Goal: Complete application form: Complete application form

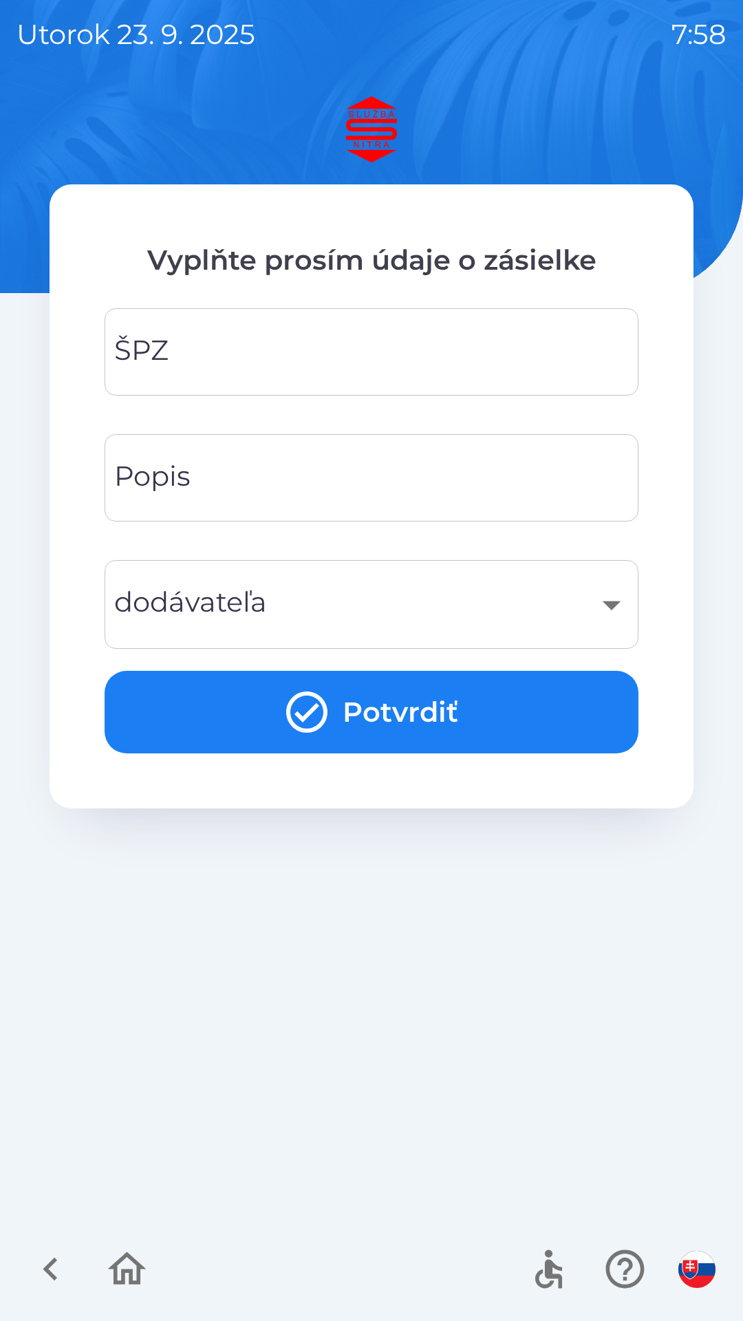
click at [387, 339] on input "ŠPZ" at bounding box center [371, 352] width 501 height 54
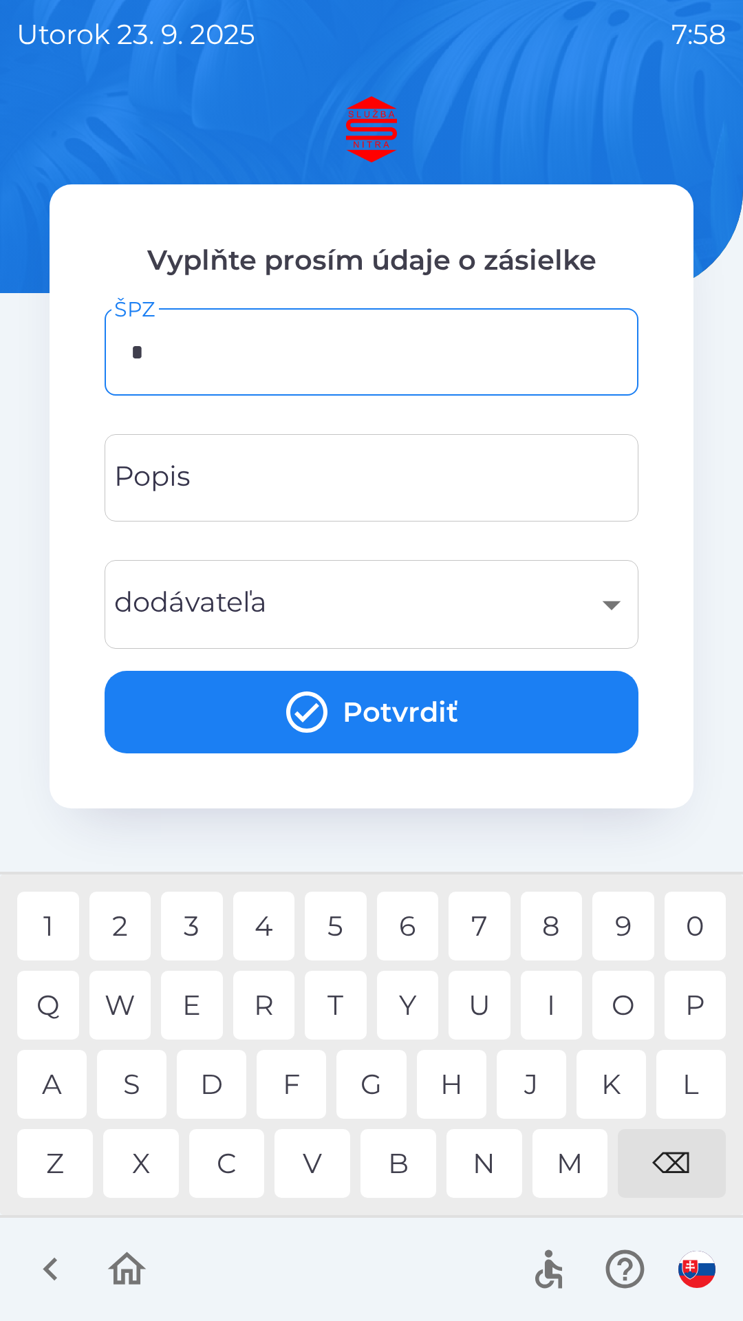
click at [78, 1159] on div "Z" at bounding box center [55, 1163] width 76 height 69
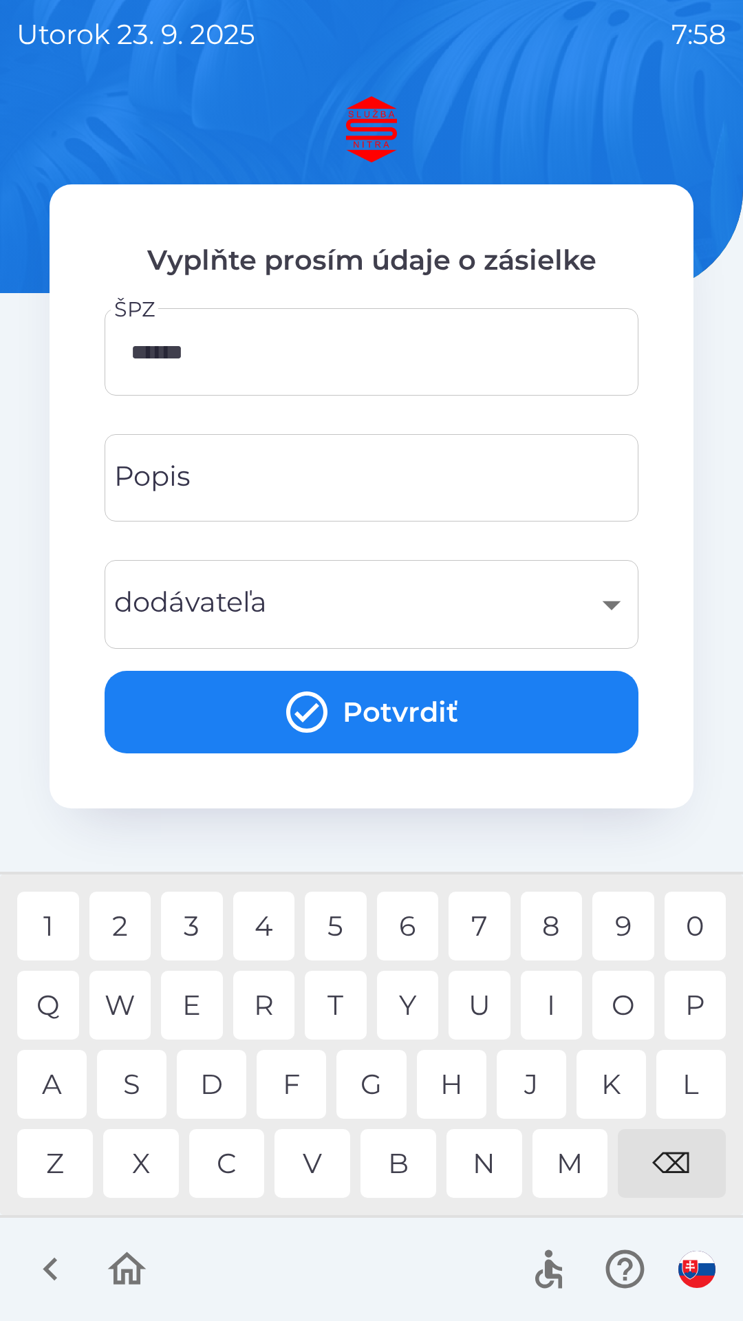
type input "*******"
click at [264, 1000] on div "R" at bounding box center [264, 1005] width 62 height 69
click at [312, 484] on input "Popis" at bounding box center [371, 478] width 501 height 54
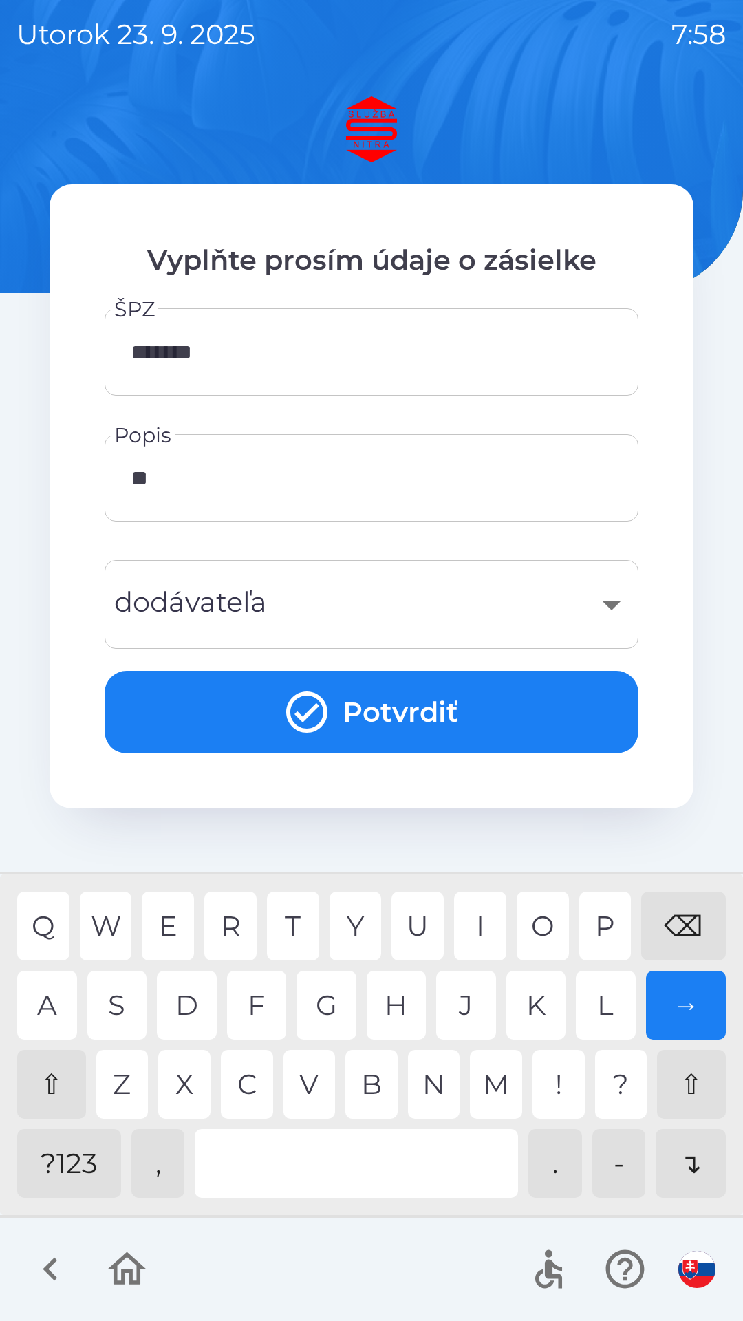
click at [171, 916] on div "E" at bounding box center [168, 926] width 52 height 69
click at [58, 1010] on div "A" at bounding box center [47, 1005] width 60 height 69
type input "*****"
click at [367, 605] on div "​" at bounding box center [371, 605] width 501 height 56
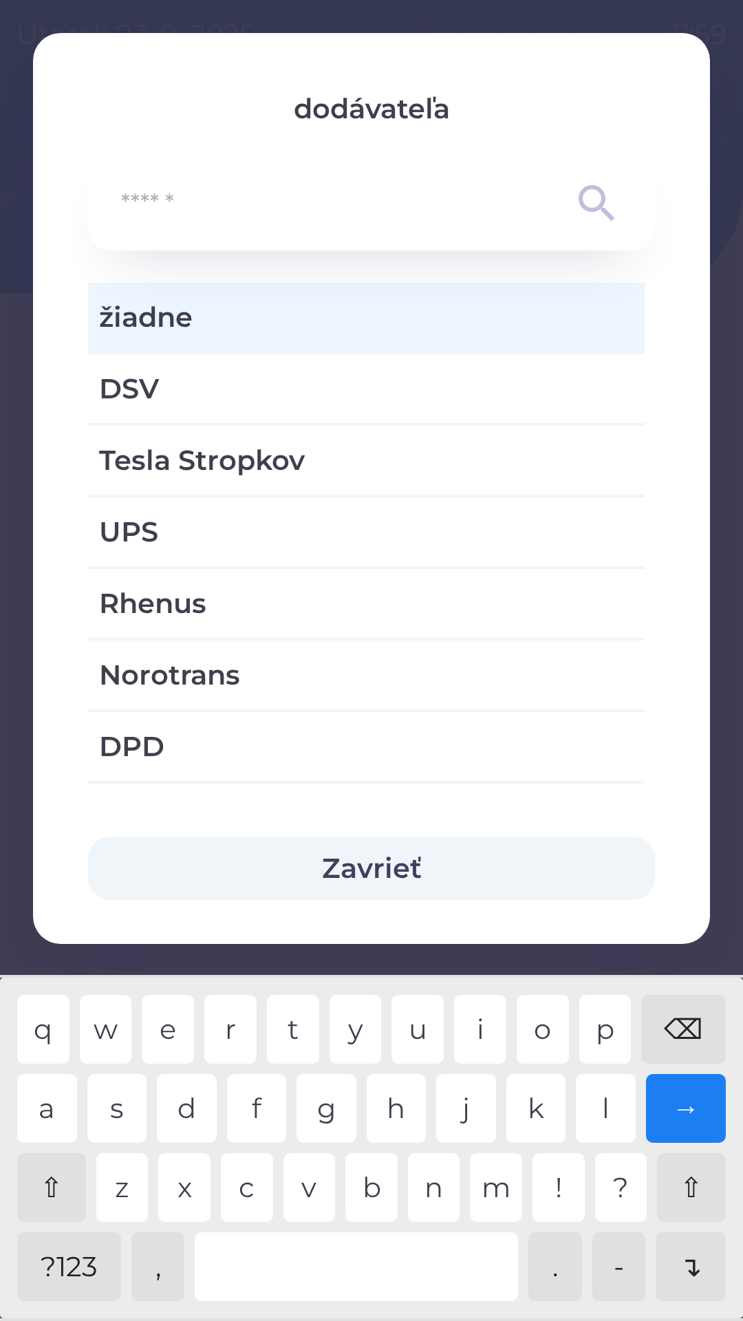
scroll to position [1, 0]
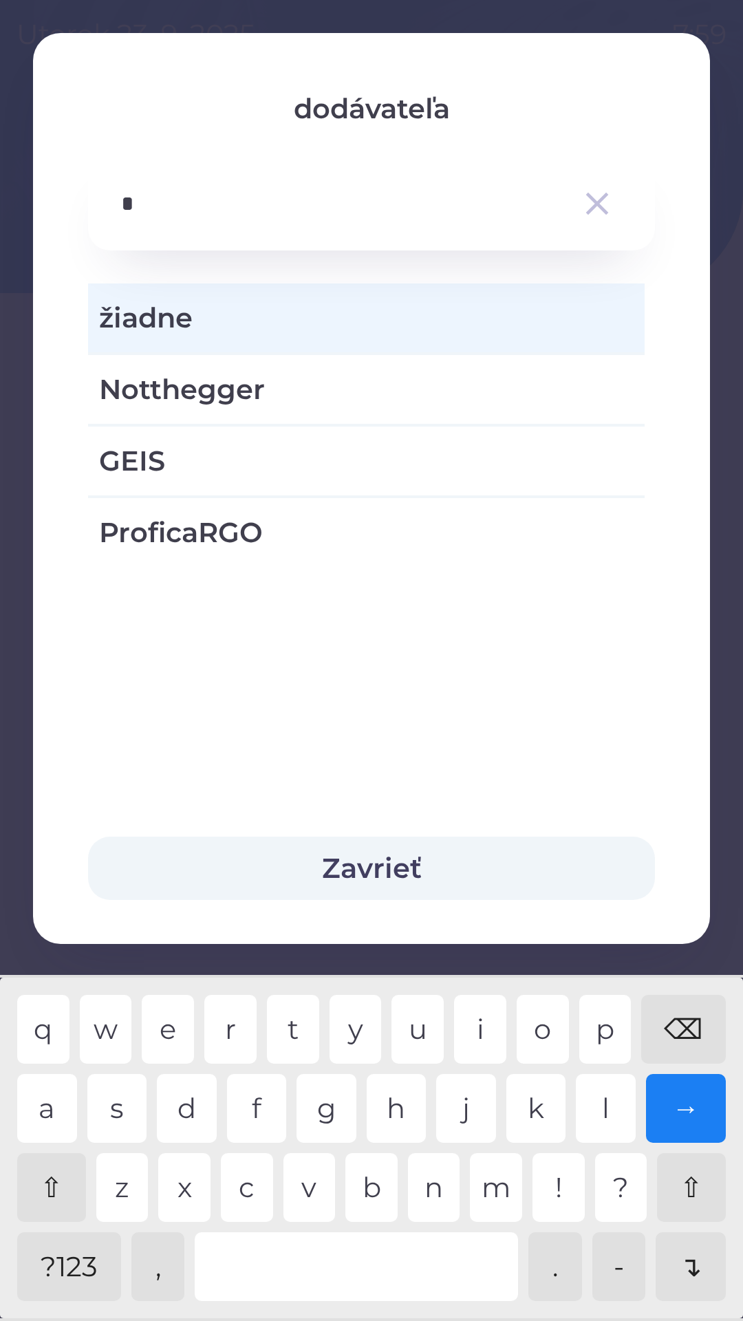
click at [338, 1104] on div "g" at bounding box center [327, 1108] width 60 height 69
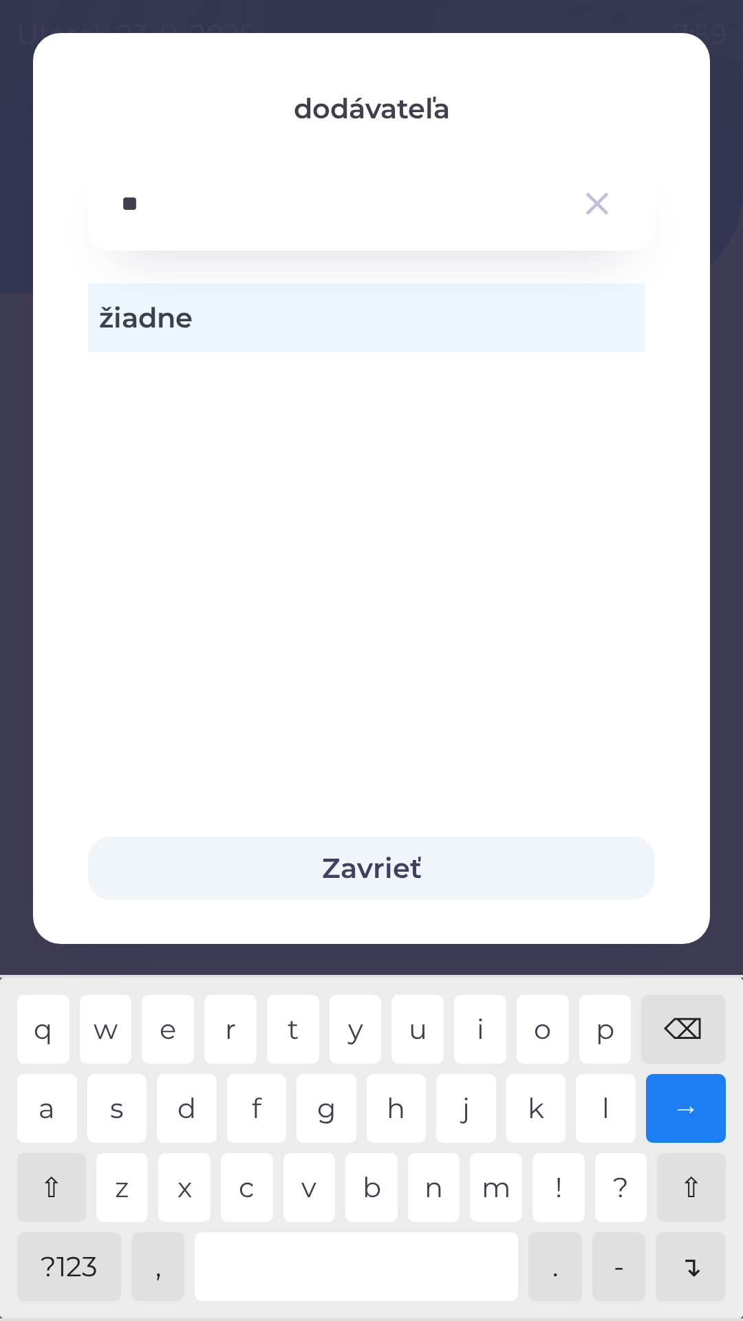
type input "*"
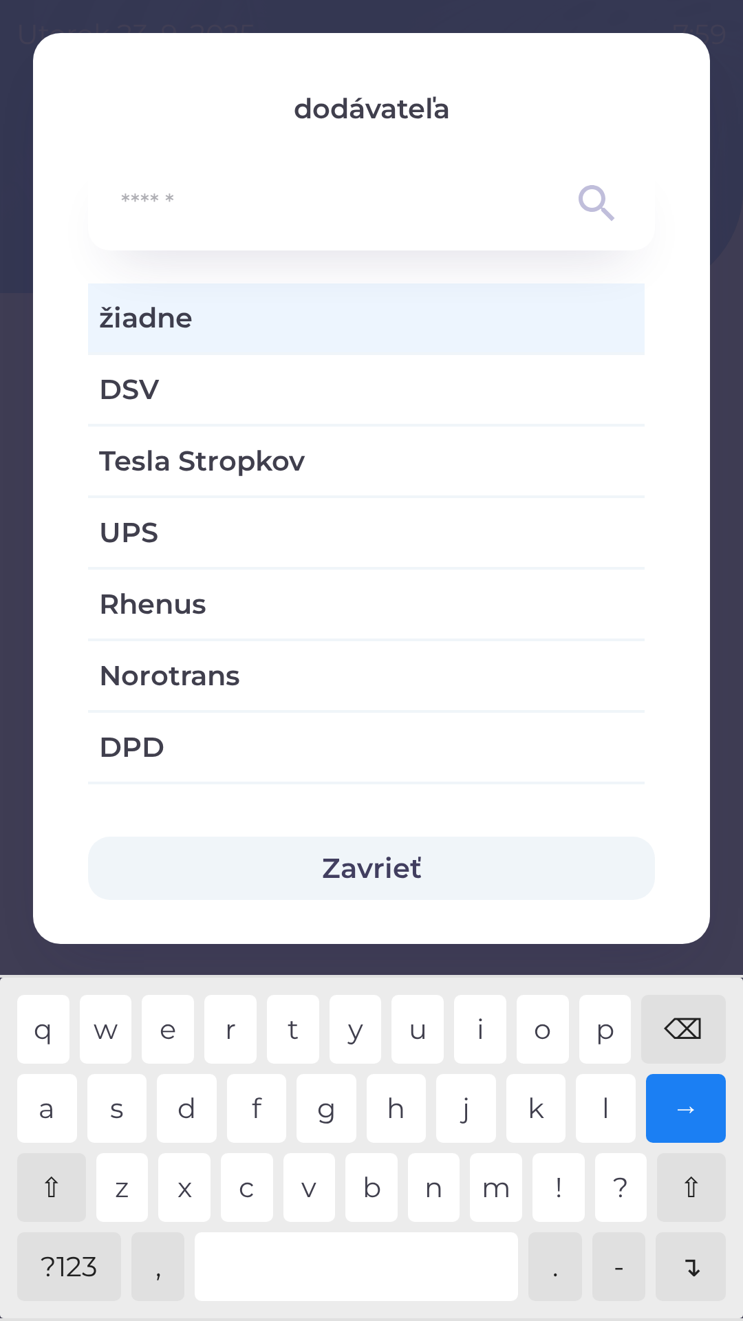
click at [696, 1020] on div "⌫" at bounding box center [683, 1029] width 85 height 69
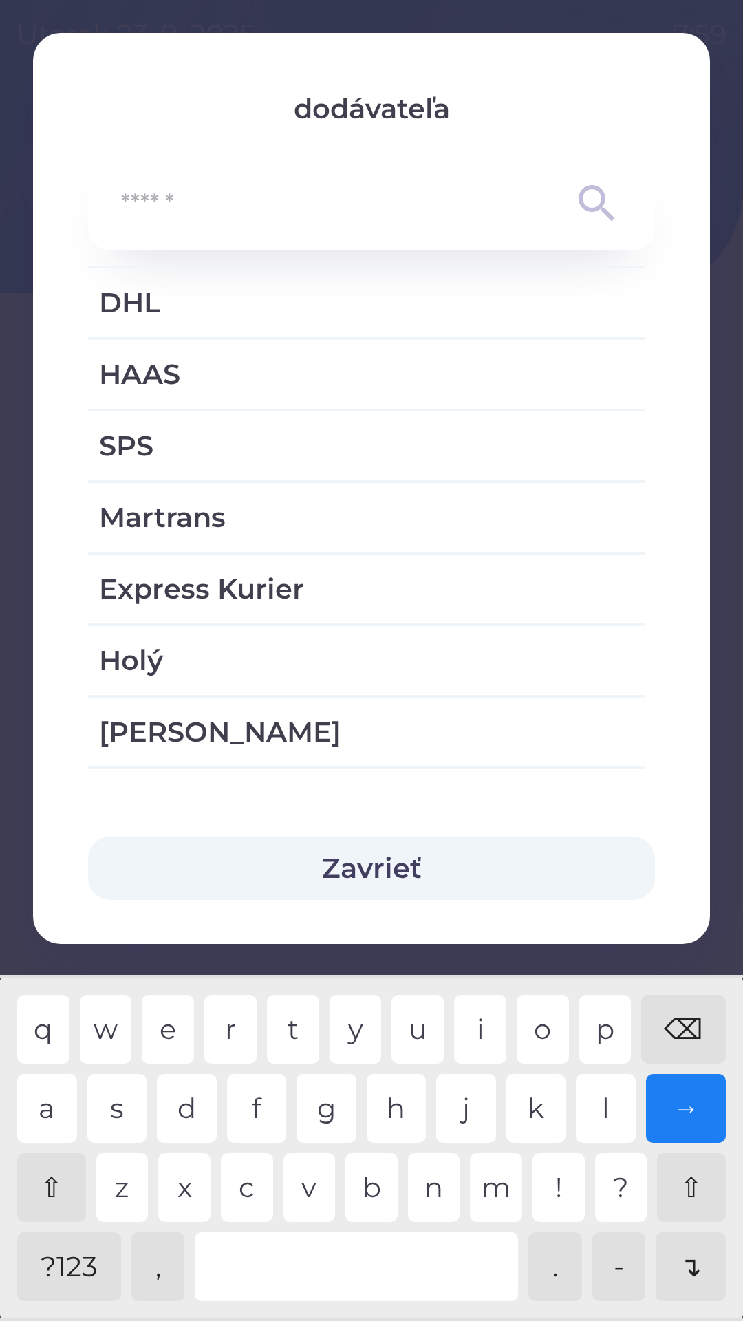
scroll to position [587, 0]
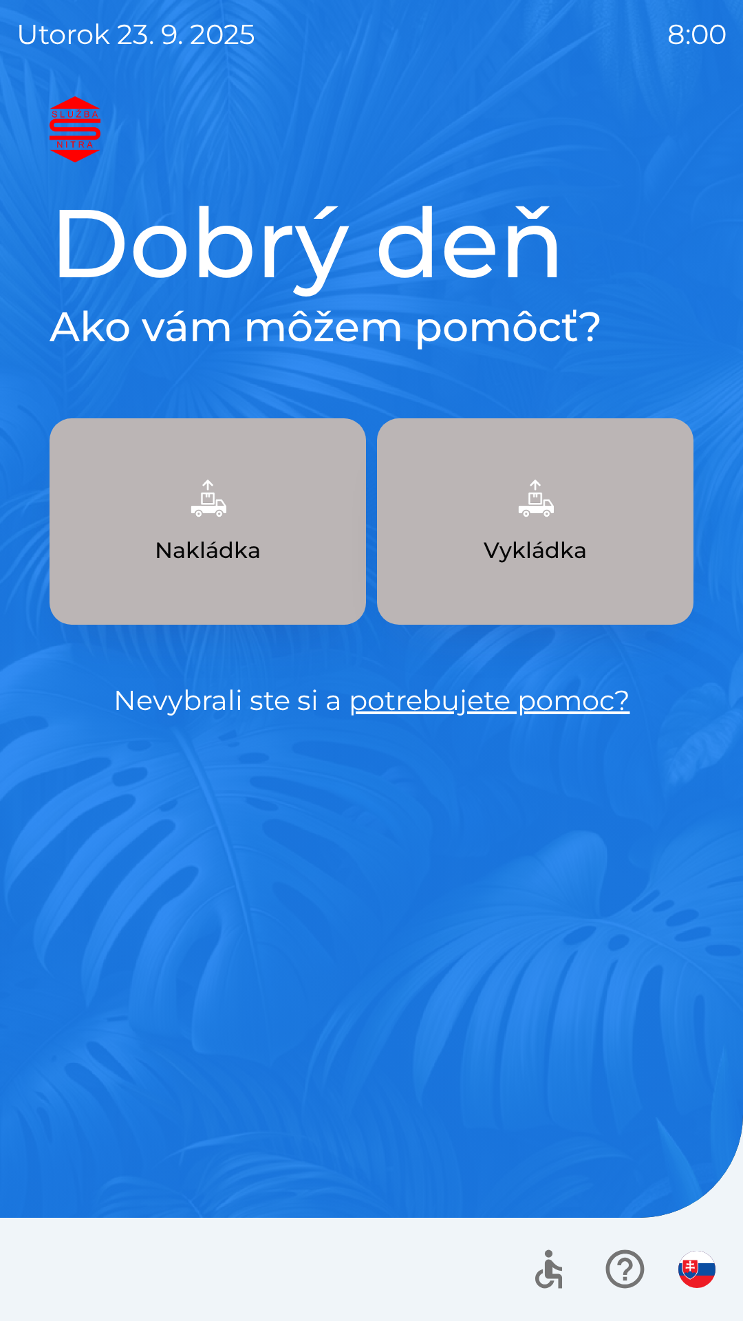
click at [566, 531] on button "Vykládka" at bounding box center [535, 521] width 317 height 206
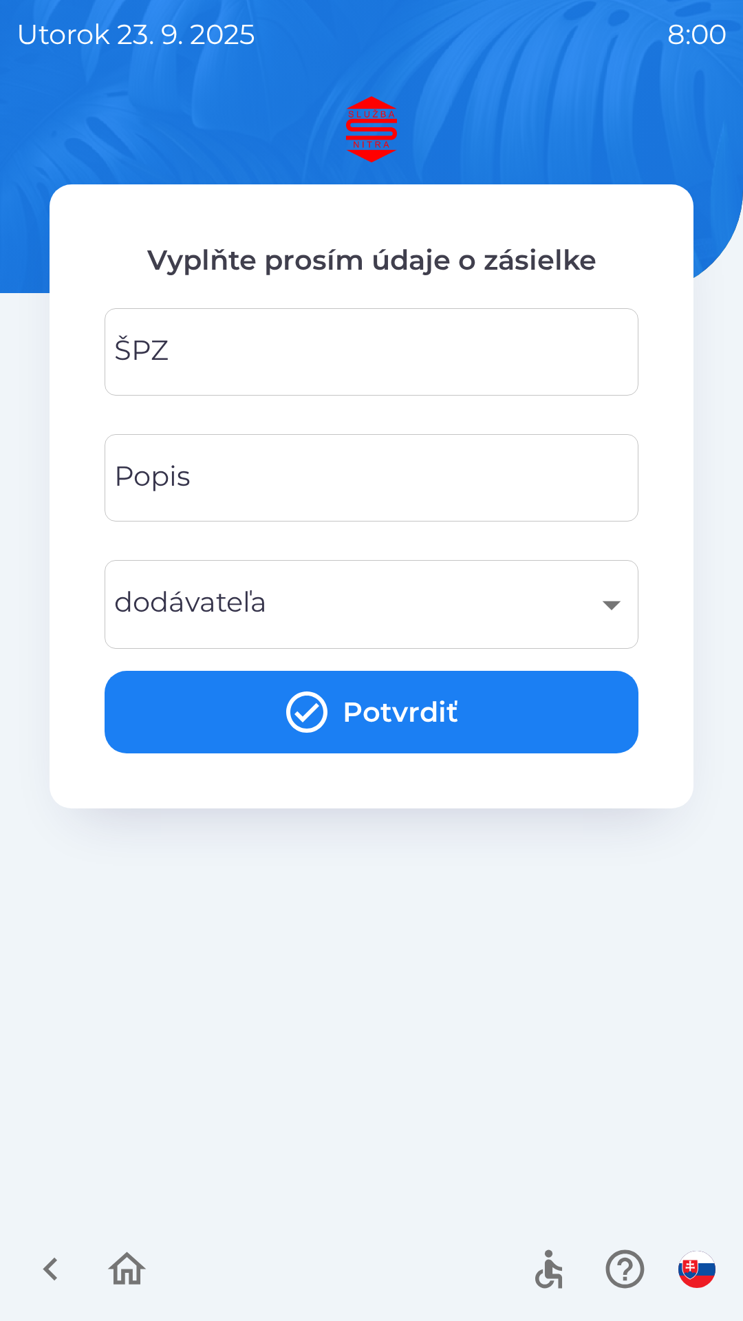
click at [487, 350] on input "ŠPZ" at bounding box center [371, 352] width 501 height 54
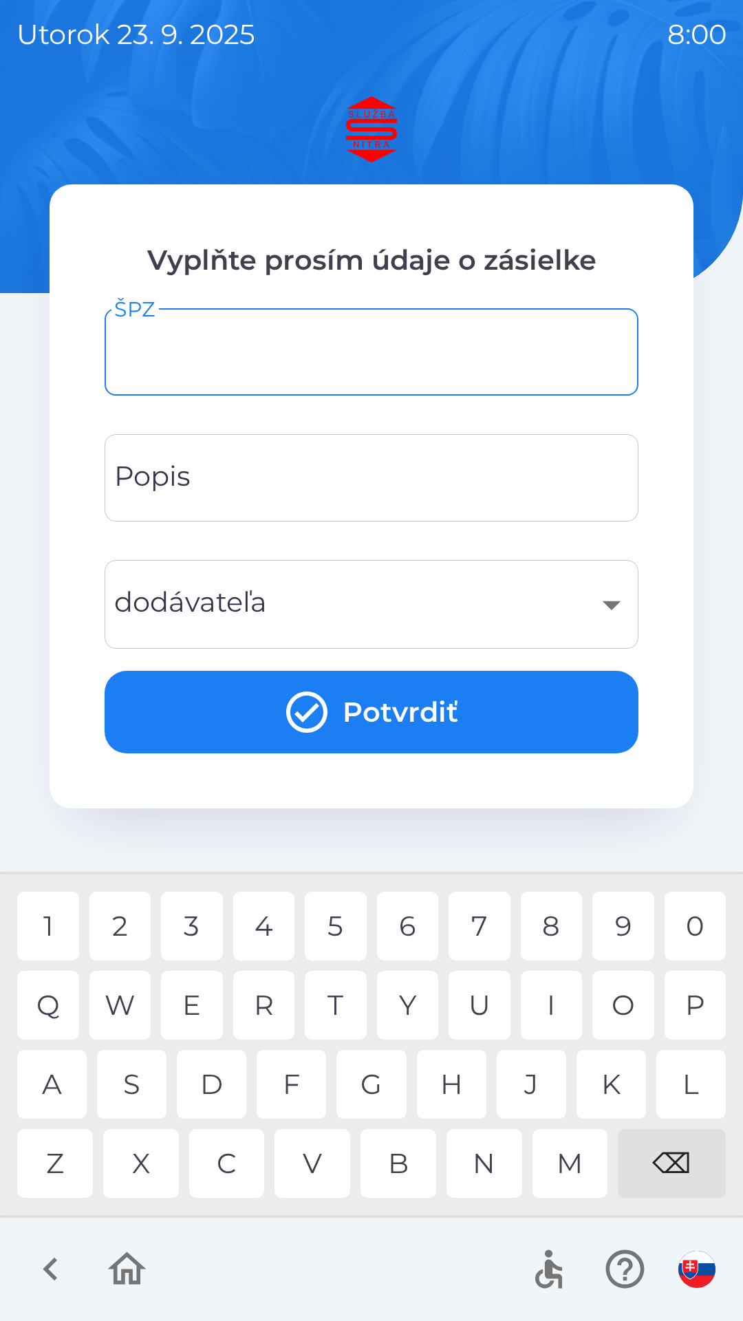
click at [422, 612] on div "​" at bounding box center [371, 605] width 501 height 56
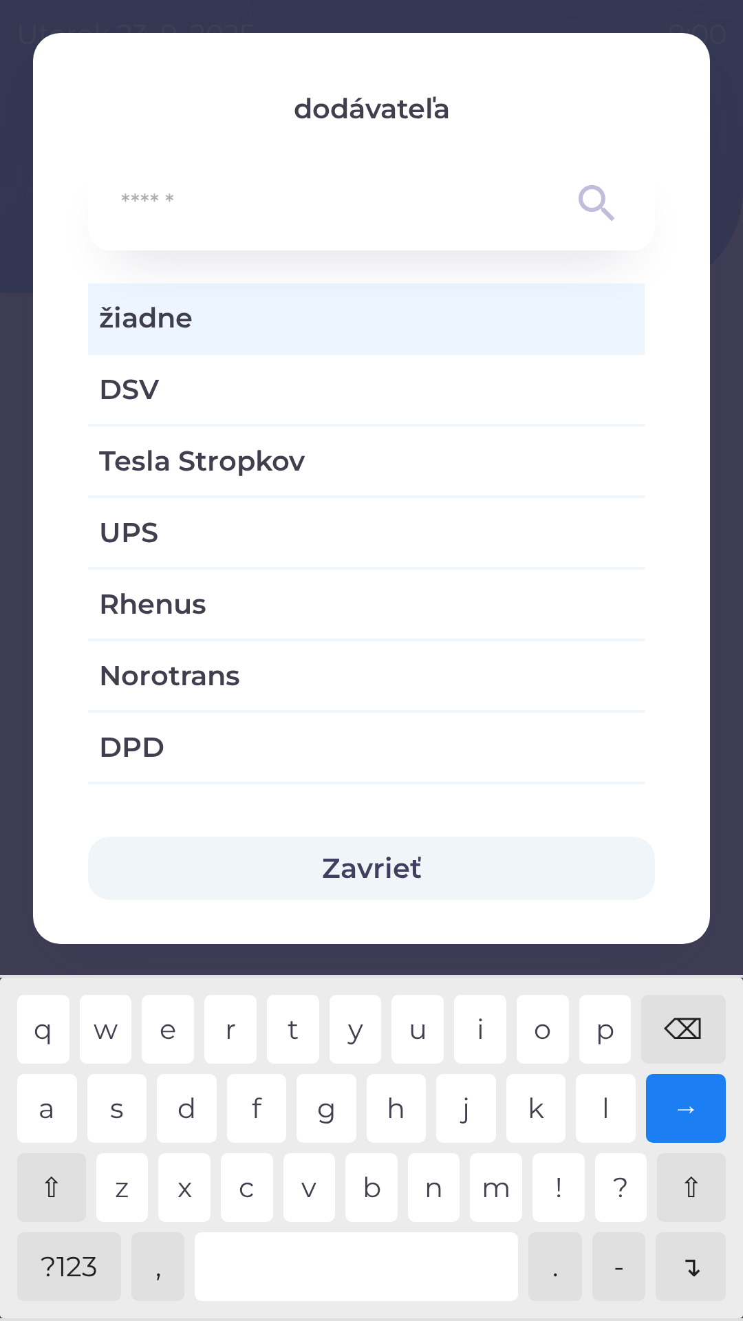
click at [431, 319] on span "žiadne" at bounding box center [366, 317] width 535 height 41
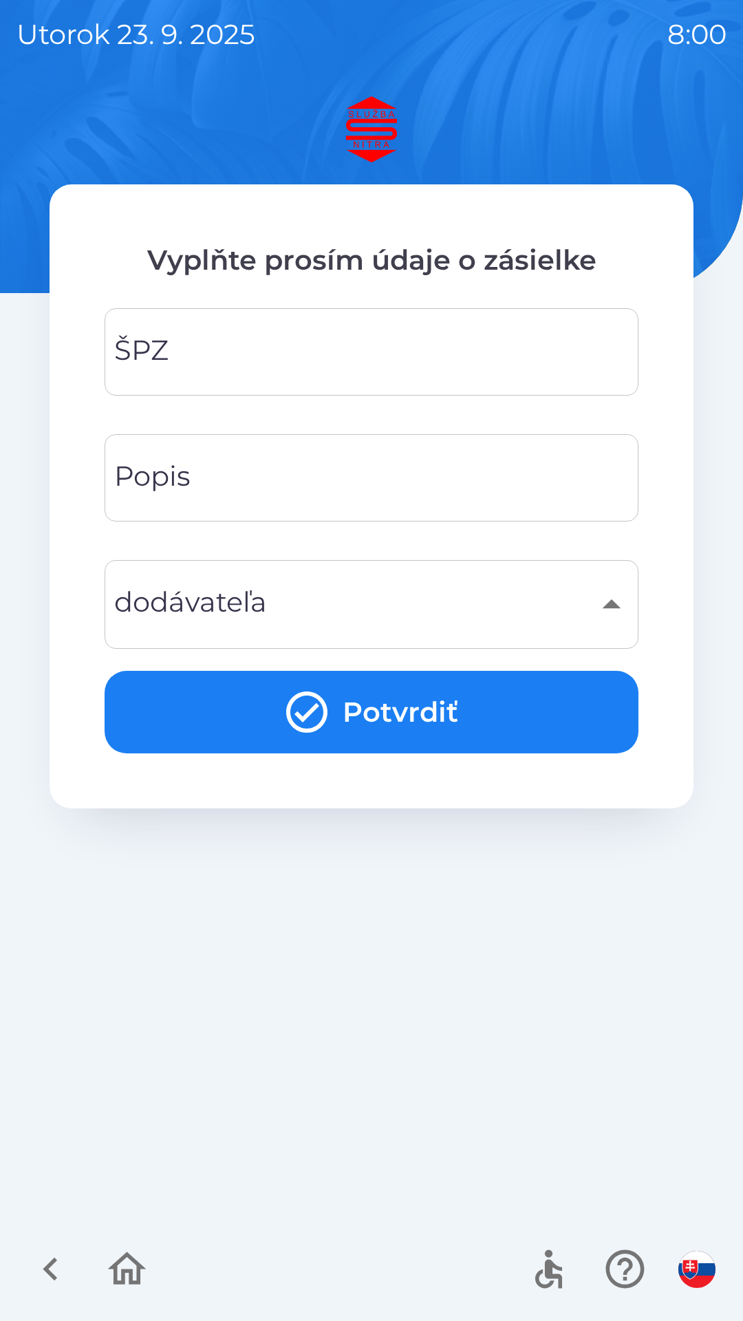
click at [435, 493] on input "Popis" at bounding box center [371, 478] width 501 height 54
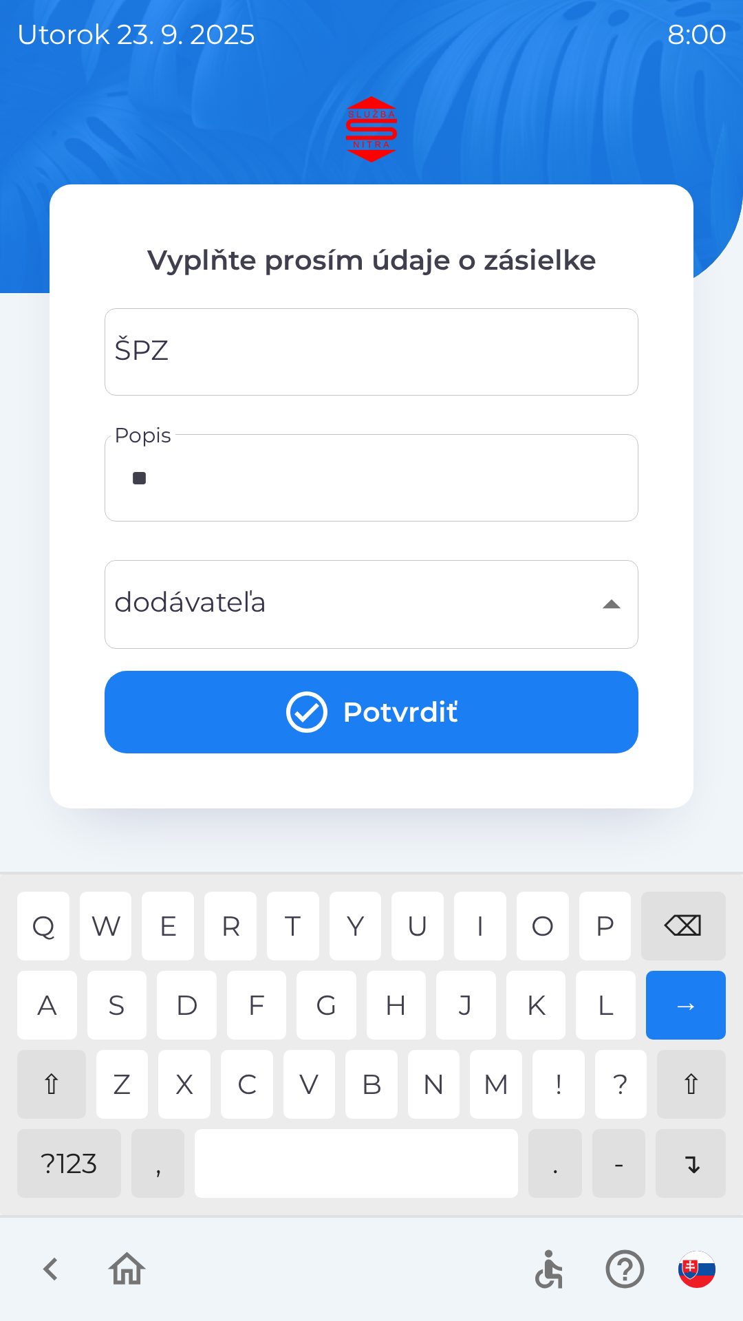
click at [180, 904] on div "E" at bounding box center [168, 926] width 52 height 69
click at [566, 1171] on div "." at bounding box center [555, 1163] width 54 height 69
type input "*****"
click at [193, 1021] on div "D" at bounding box center [187, 1005] width 60 height 69
click at [363, 356] on input "ŠPZ" at bounding box center [371, 352] width 501 height 54
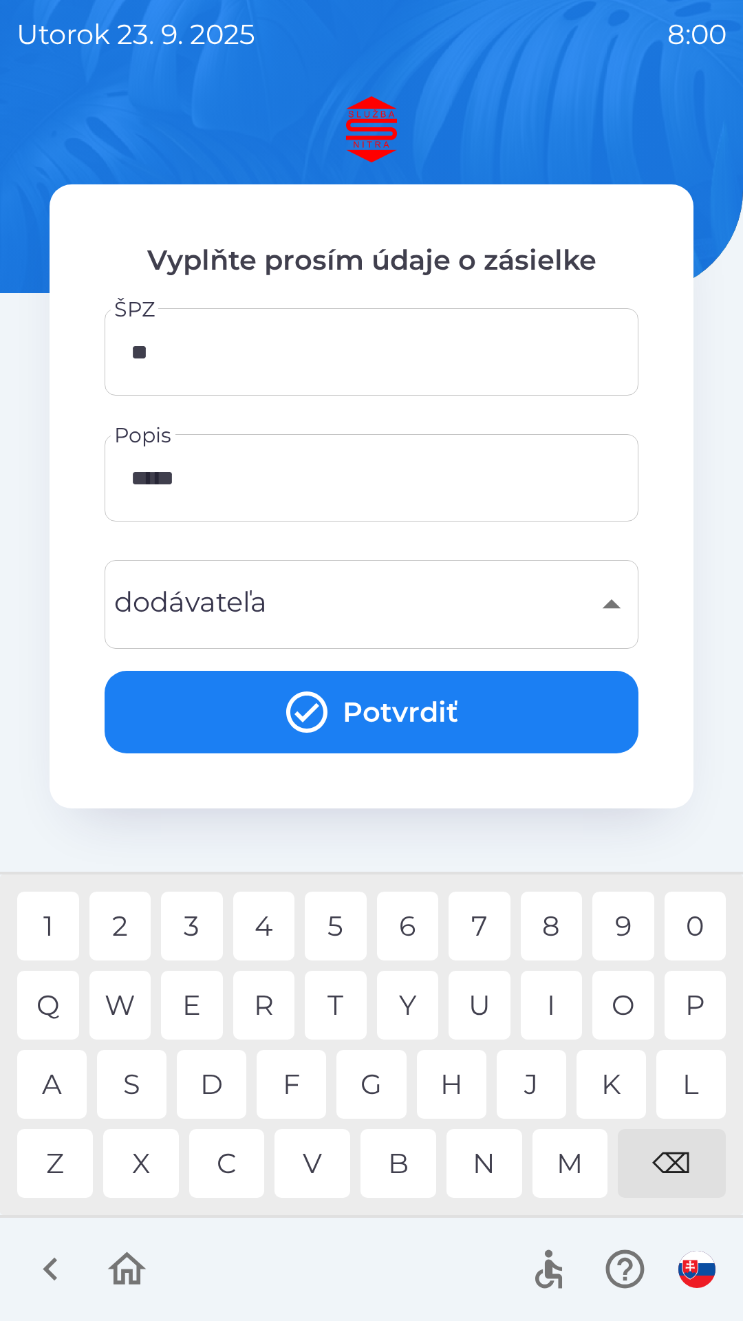
click at [241, 1160] on div "C" at bounding box center [227, 1163] width 76 height 69
click at [553, 934] on div "8" at bounding box center [552, 926] width 62 height 69
type input "*******"
click at [406, 714] on button "Potvrdiť" at bounding box center [372, 712] width 534 height 83
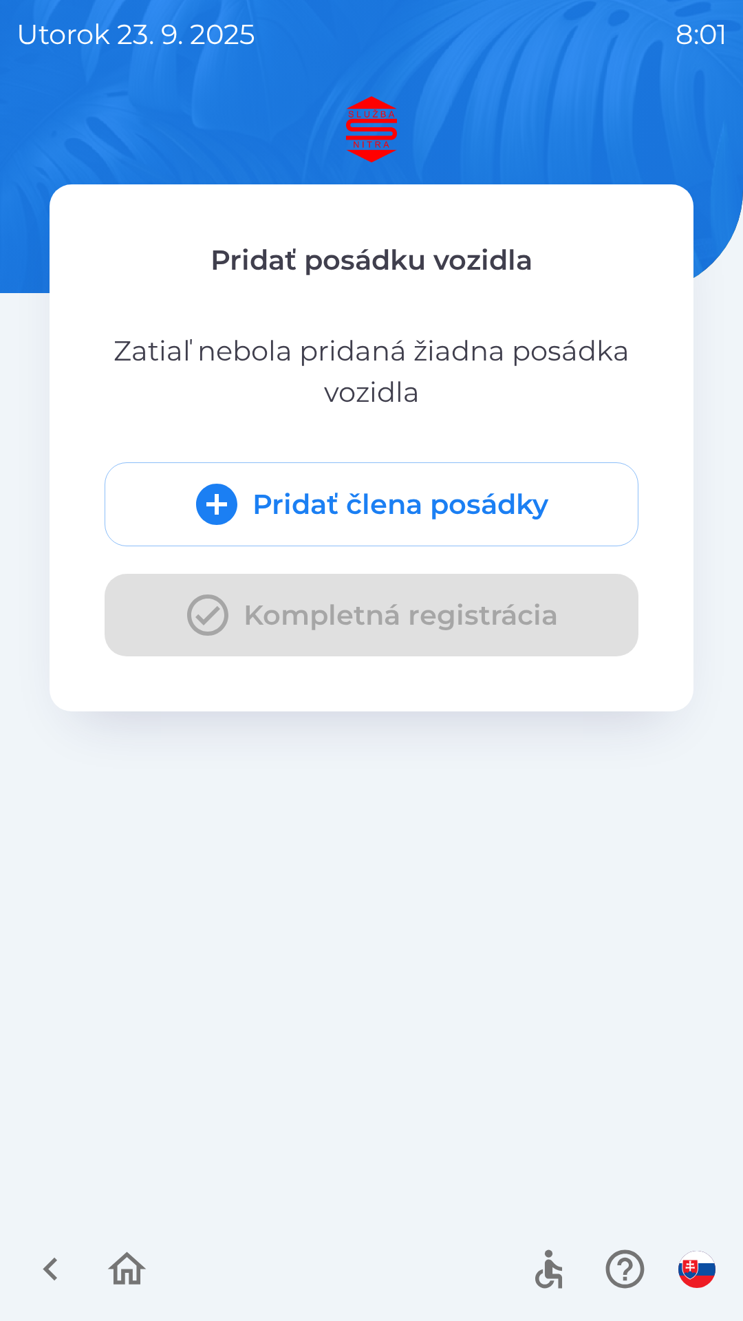
click at [459, 508] on button "Pridať člena posádky" at bounding box center [372, 504] width 534 height 84
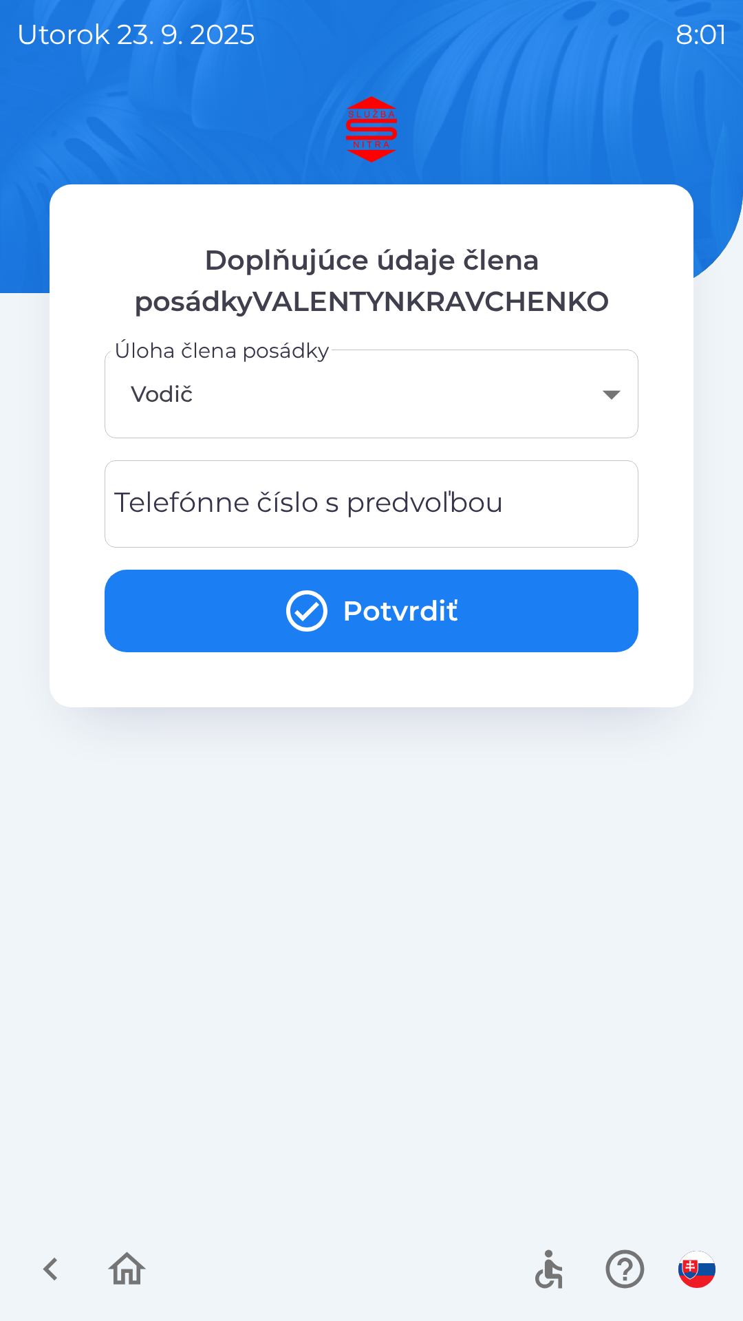
click at [602, 391] on body "[DATE] 8:01 Doplňujúce údaje člena posádkyVALENTYNKRAVCHENKO Úloha člena posádk…" at bounding box center [371, 660] width 743 height 1321
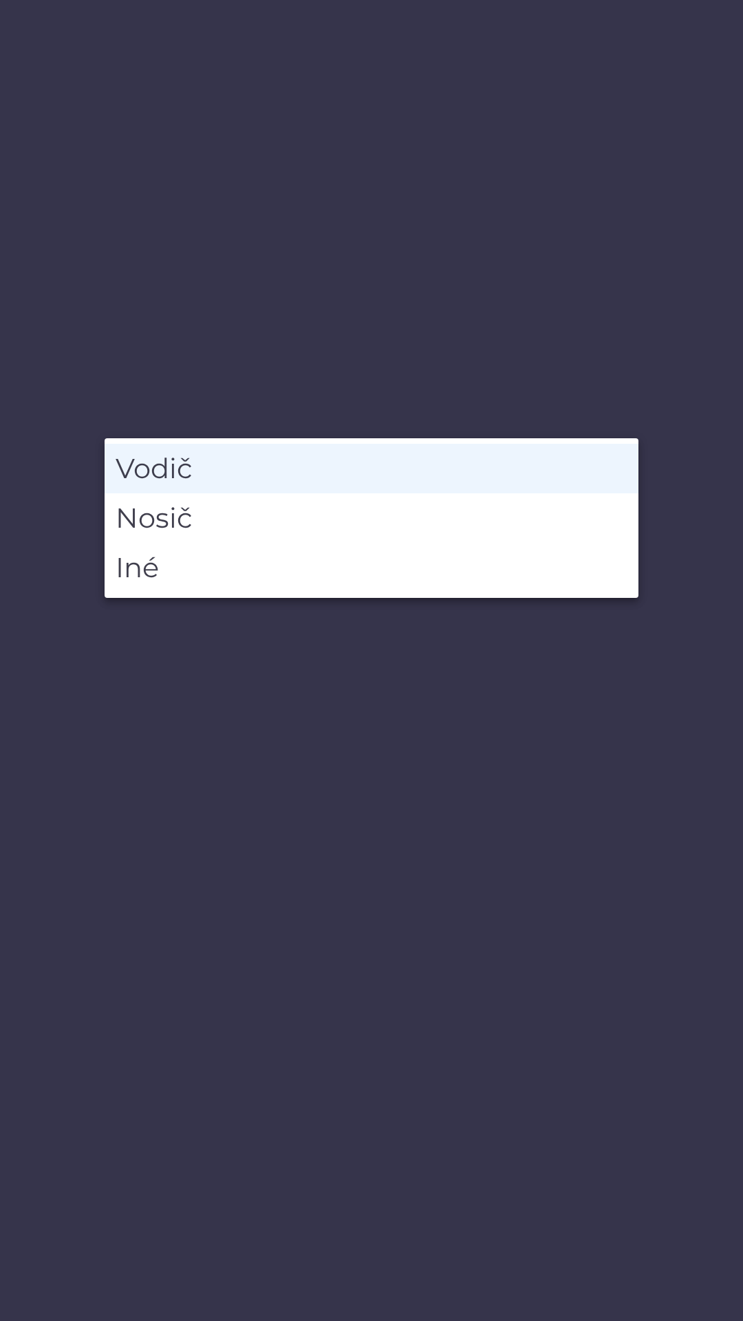
click at [559, 696] on div at bounding box center [371, 660] width 743 height 1321
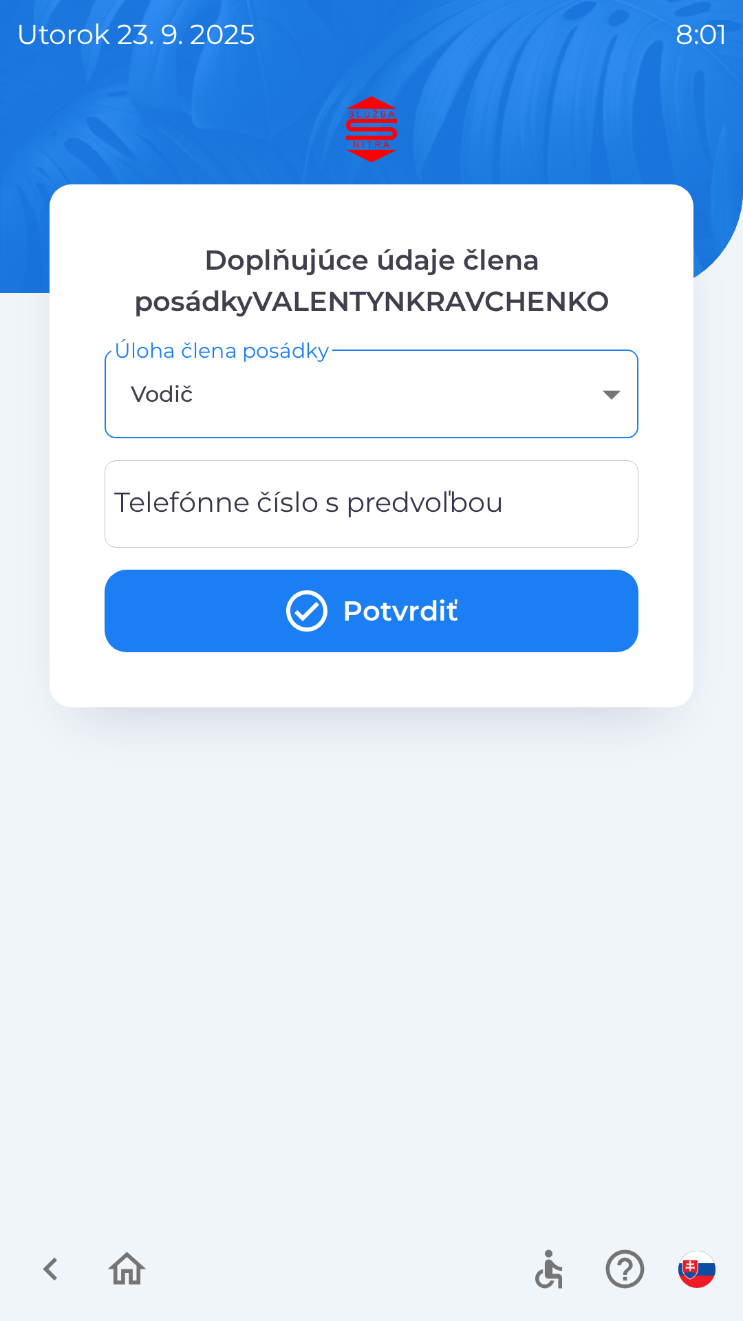
click at [511, 506] on input "Telefónne číslo s predvoľbou" at bounding box center [371, 504] width 501 height 54
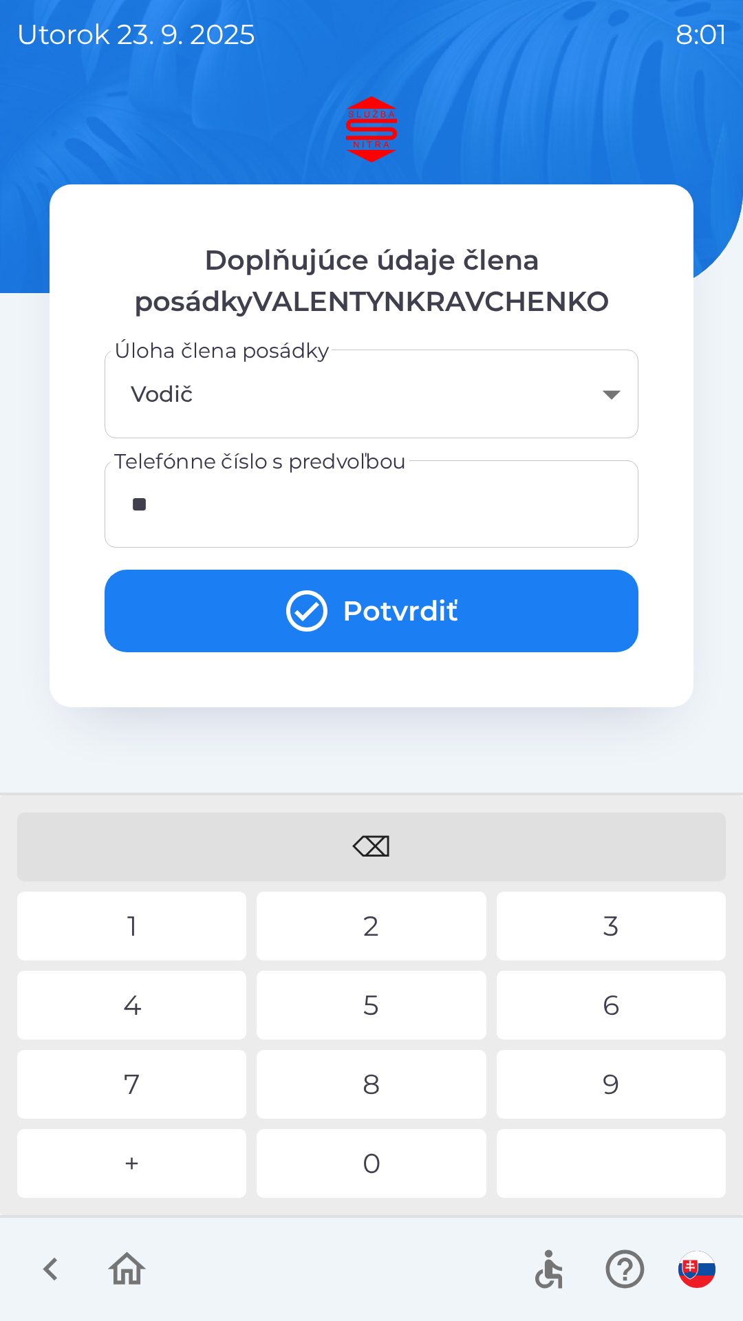
click at [178, 1017] on div "4" at bounding box center [131, 1005] width 229 height 69
click at [186, 908] on div "1" at bounding box center [131, 926] width 229 height 69
click at [384, 991] on div "5" at bounding box center [371, 1005] width 229 height 69
click at [361, 903] on div "2" at bounding box center [371, 926] width 229 height 69
type input "**********"
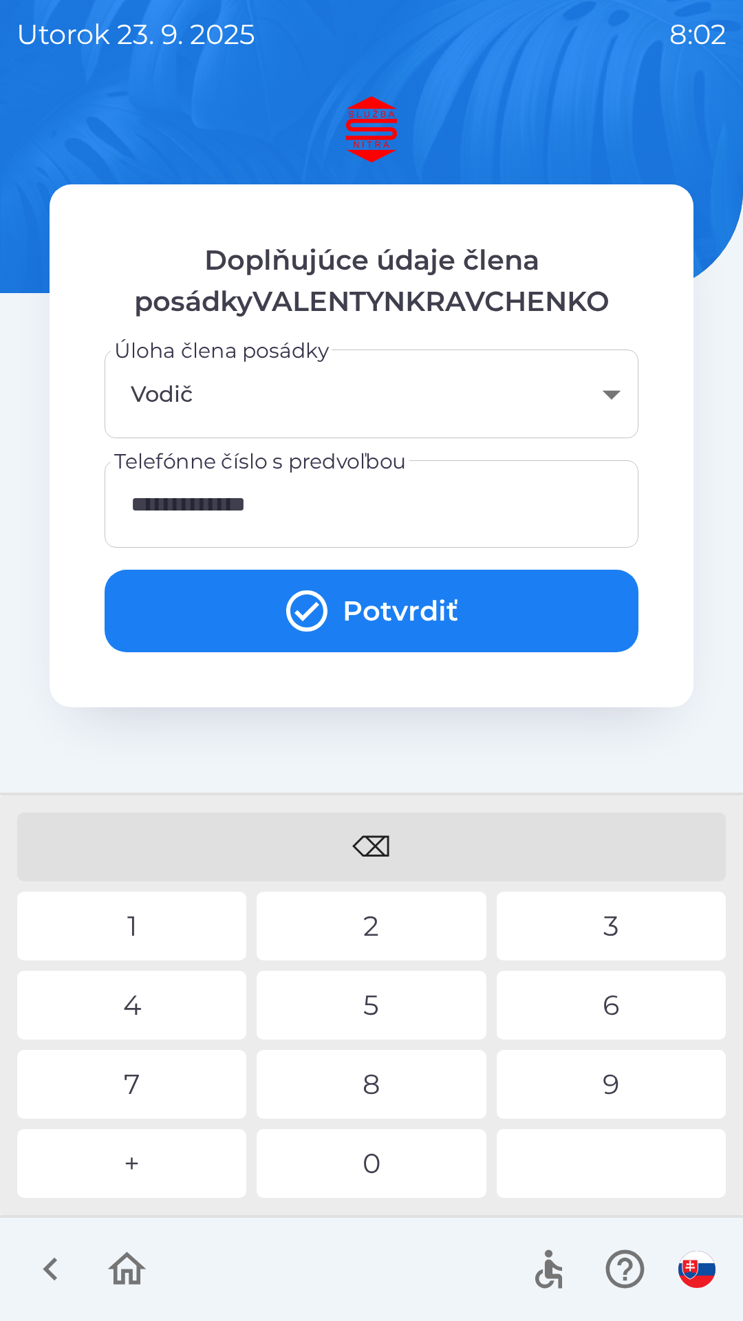
click at [317, 616] on icon "submit" at bounding box center [307, 611] width 50 height 50
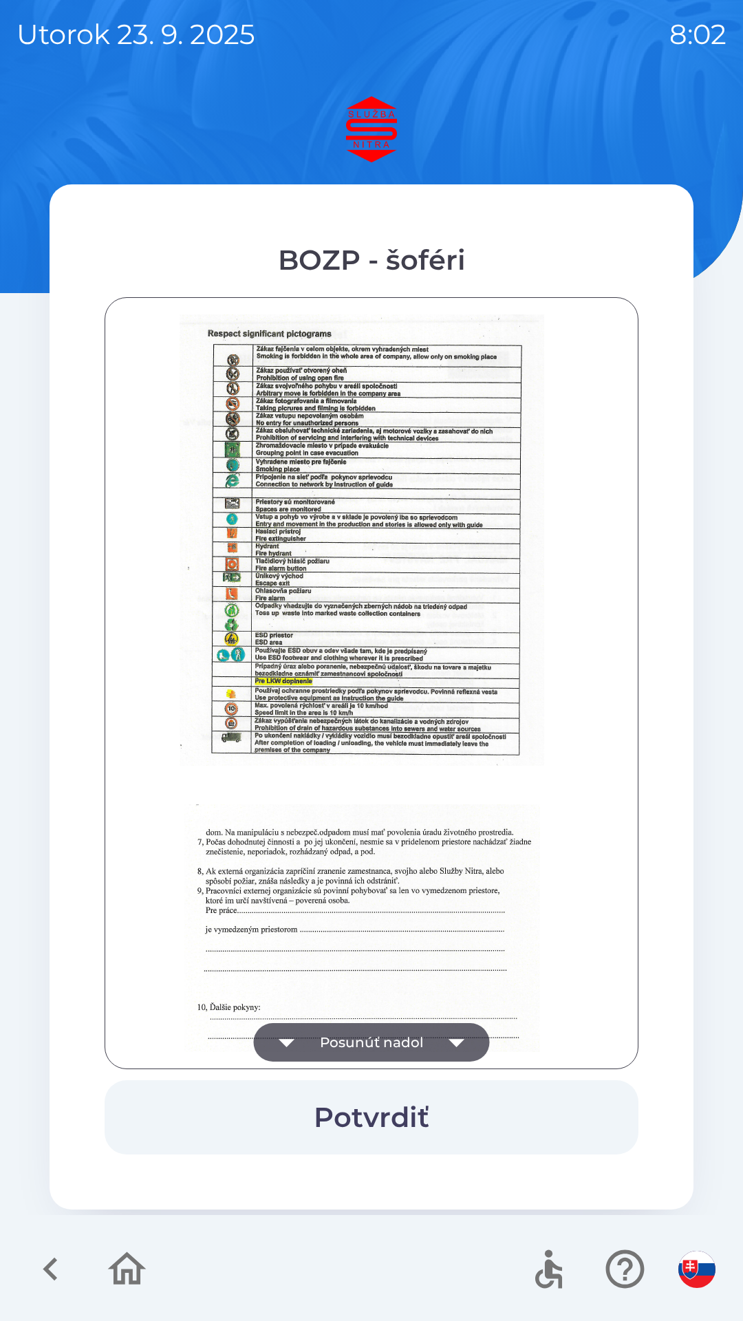
scroll to position [1542, 0]
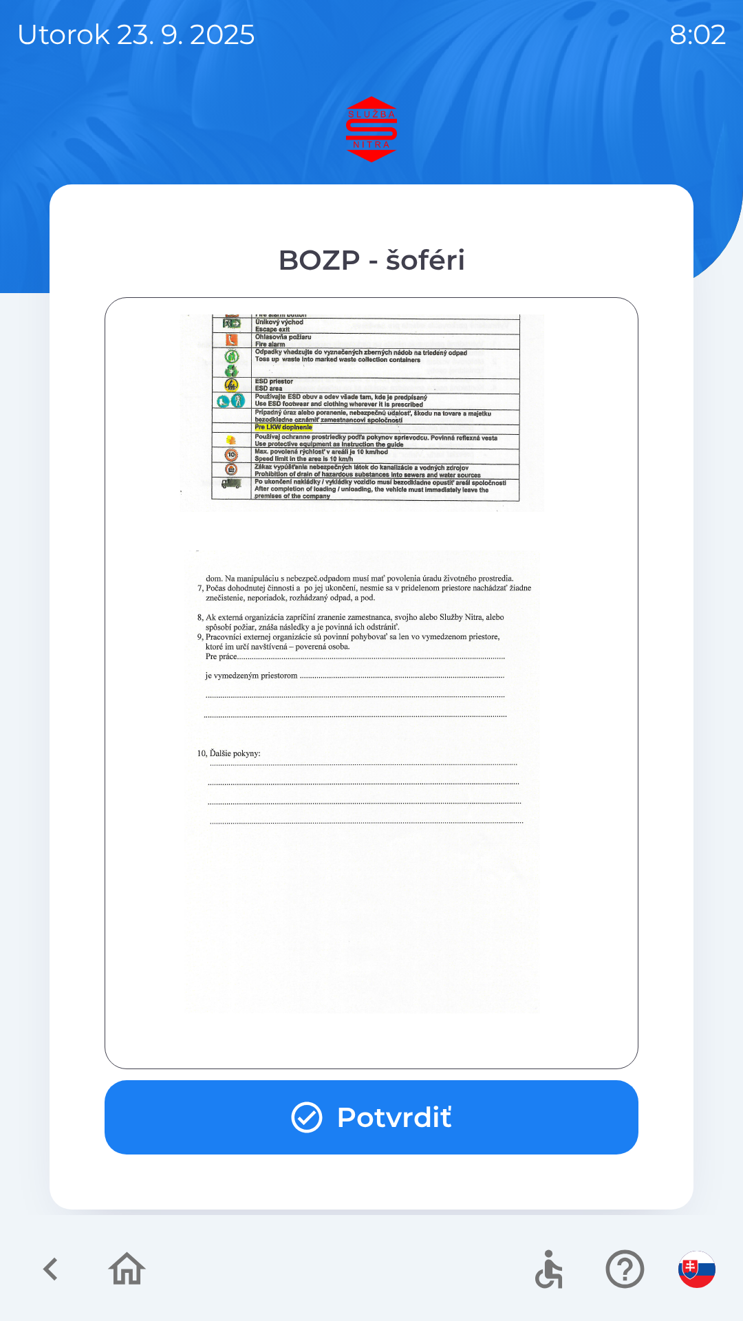
click at [342, 1122] on button "Potvrdiť" at bounding box center [372, 1117] width 534 height 74
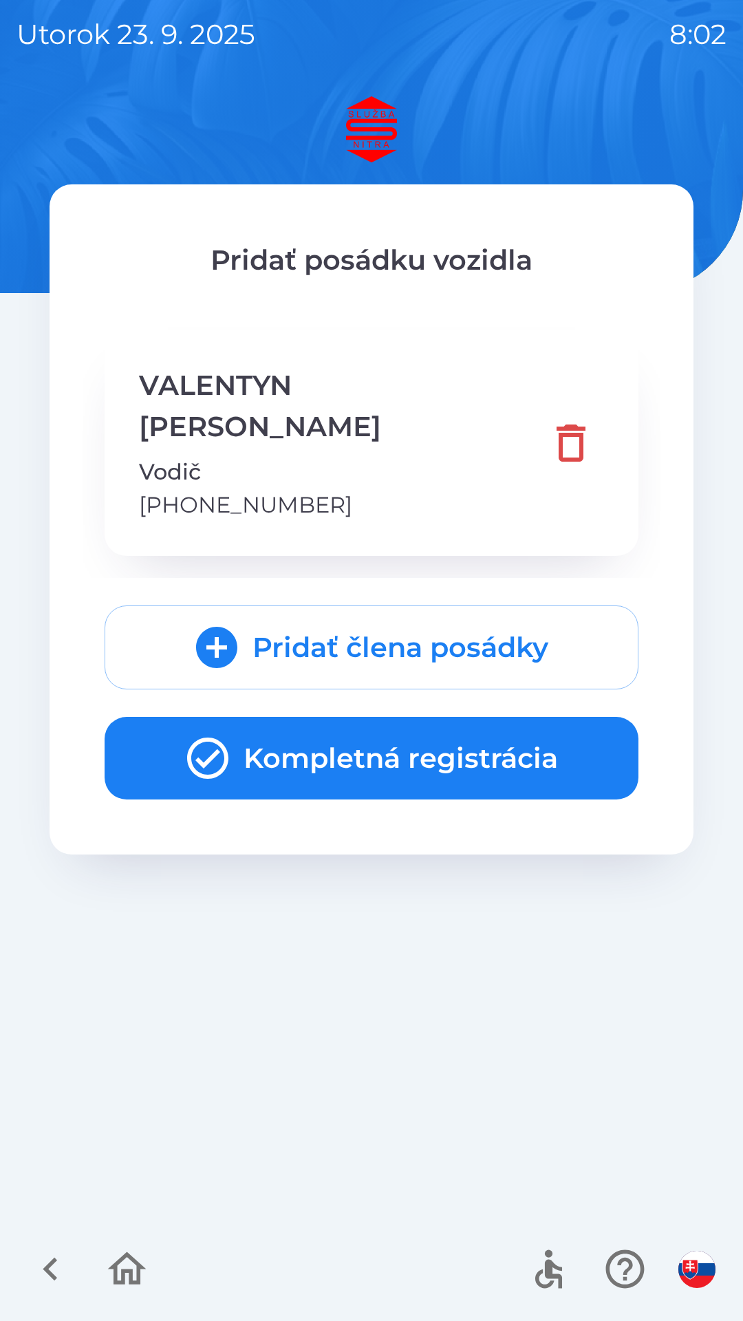
click at [289, 735] on button "Kompletná registrácia" at bounding box center [372, 758] width 534 height 83
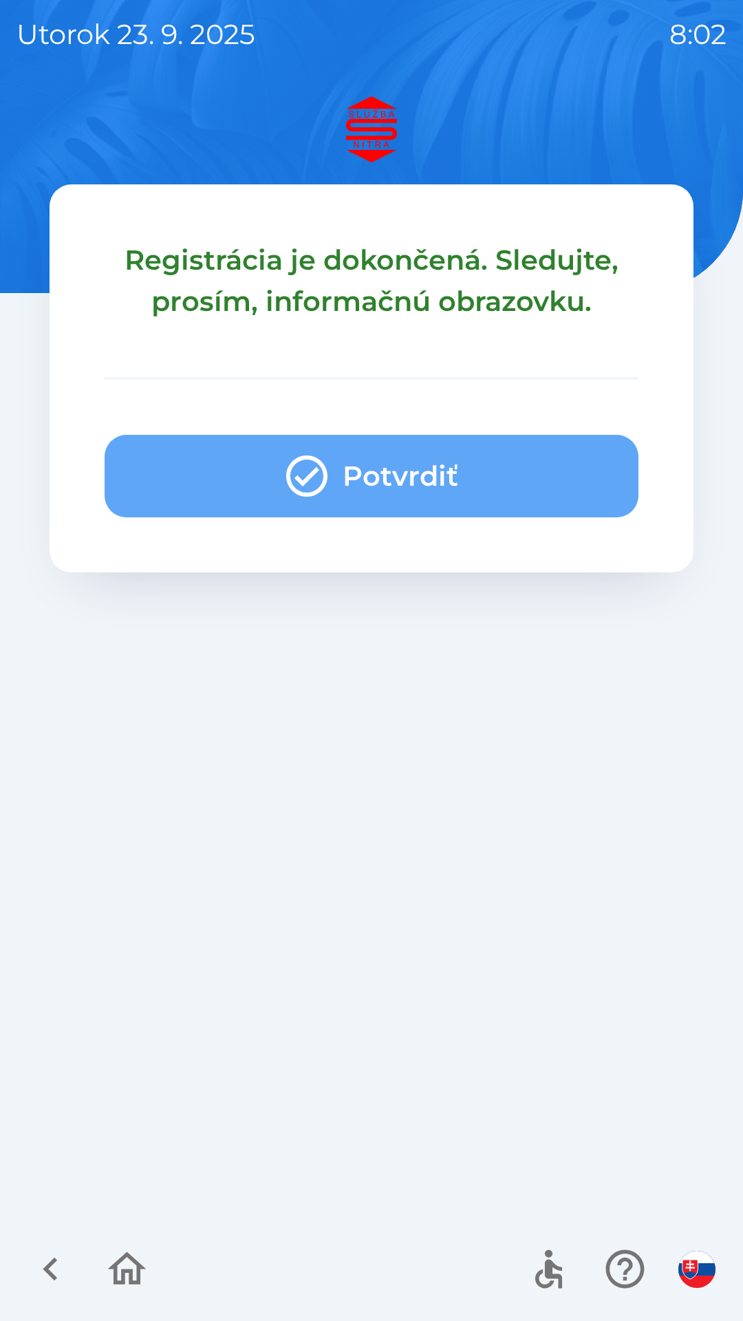
click at [367, 481] on button "Potvrdiť" at bounding box center [372, 476] width 534 height 83
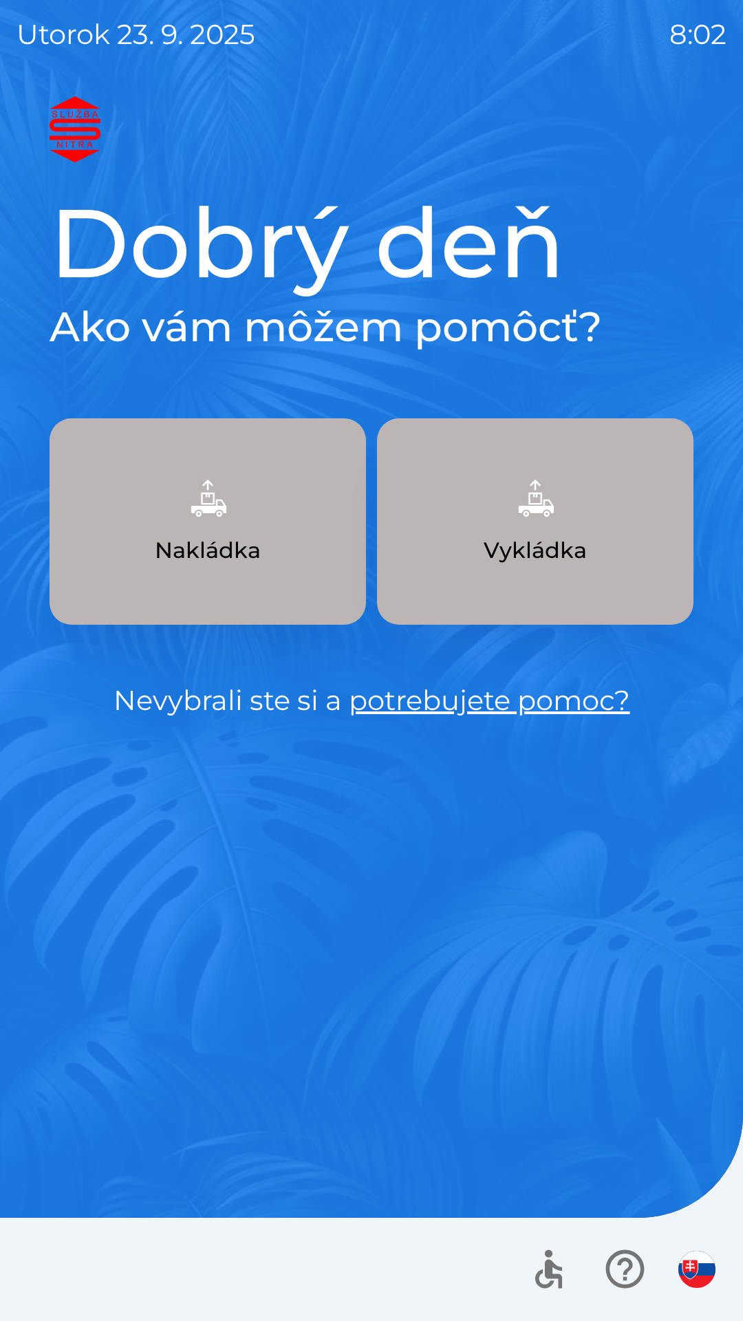
click at [200, 531] on button "Nakládka" at bounding box center [208, 521] width 317 height 206
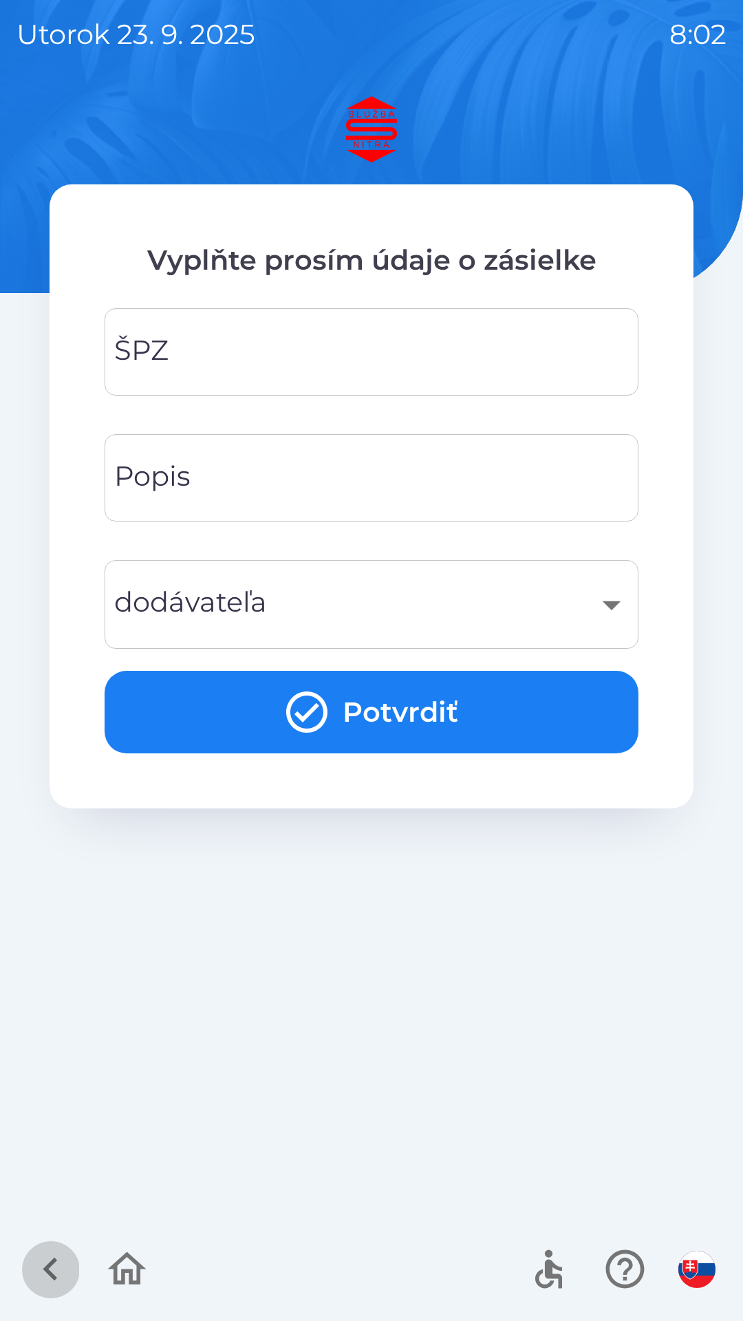
click at [50, 1272] on icon "button" at bounding box center [50, 1269] width 14 height 23
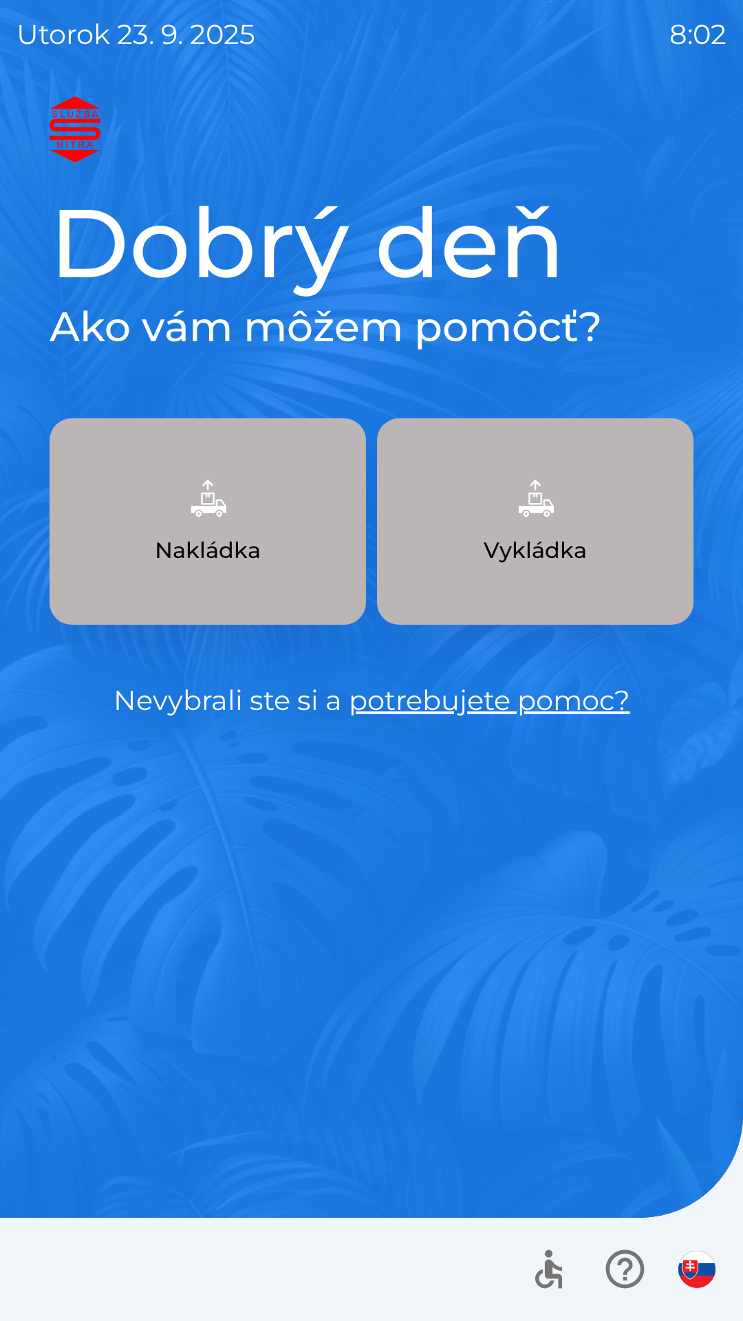
click at [182, 538] on p "Nakládka" at bounding box center [208, 550] width 106 height 33
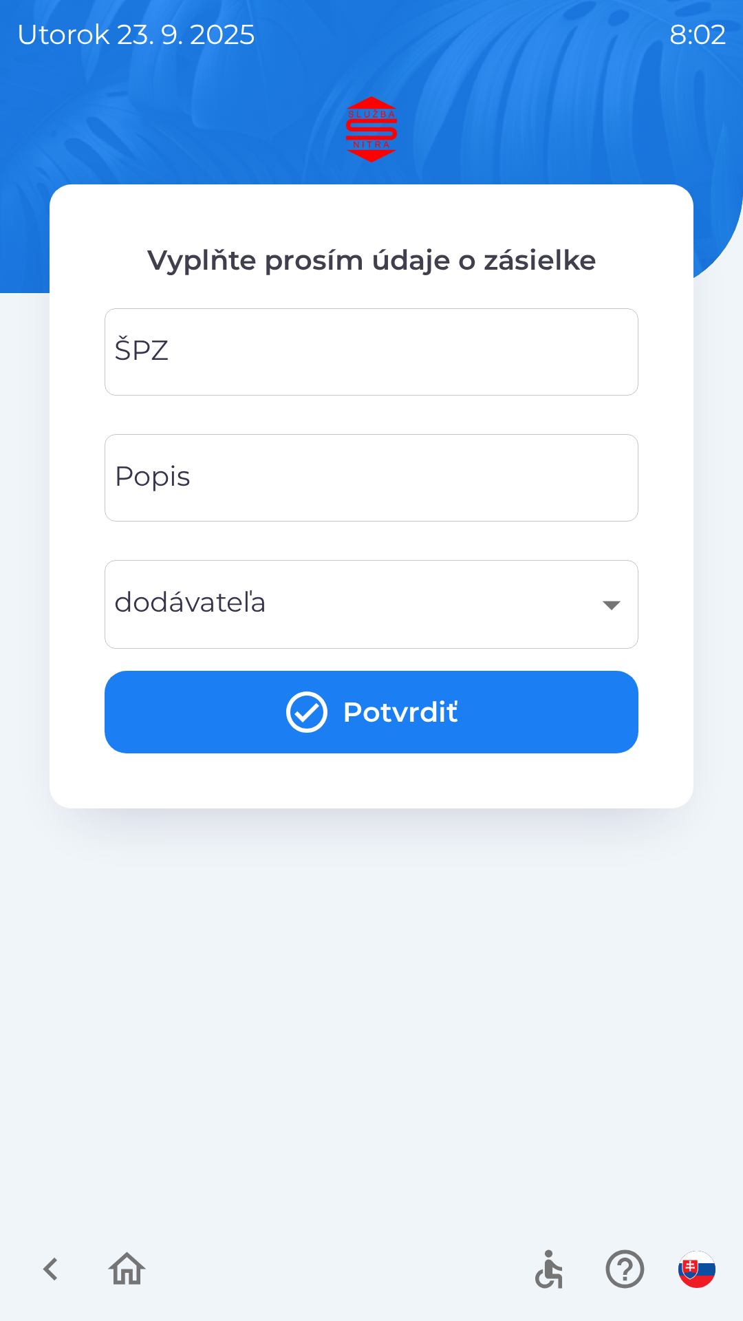
click at [151, 360] on div "ŠPZ ŠPZ" at bounding box center [372, 351] width 534 height 87
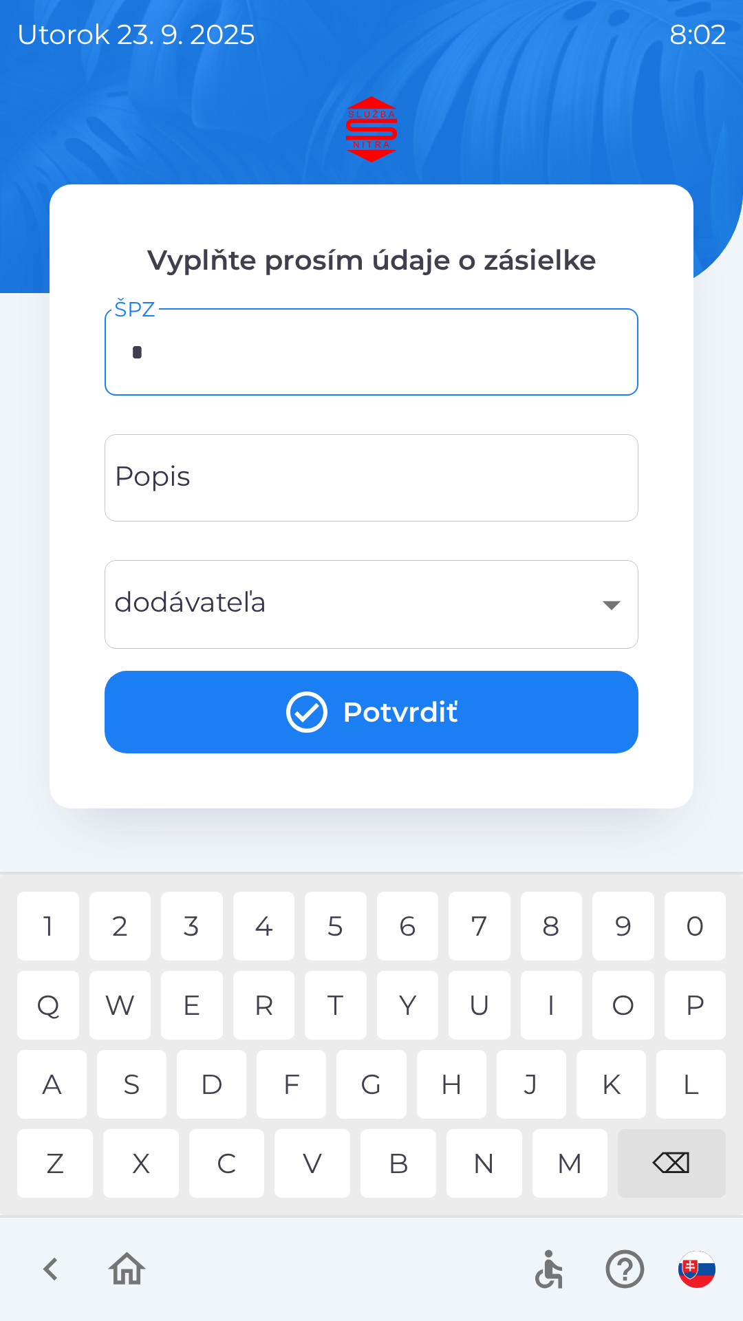
click at [65, 1148] on div "Z" at bounding box center [55, 1163] width 76 height 69
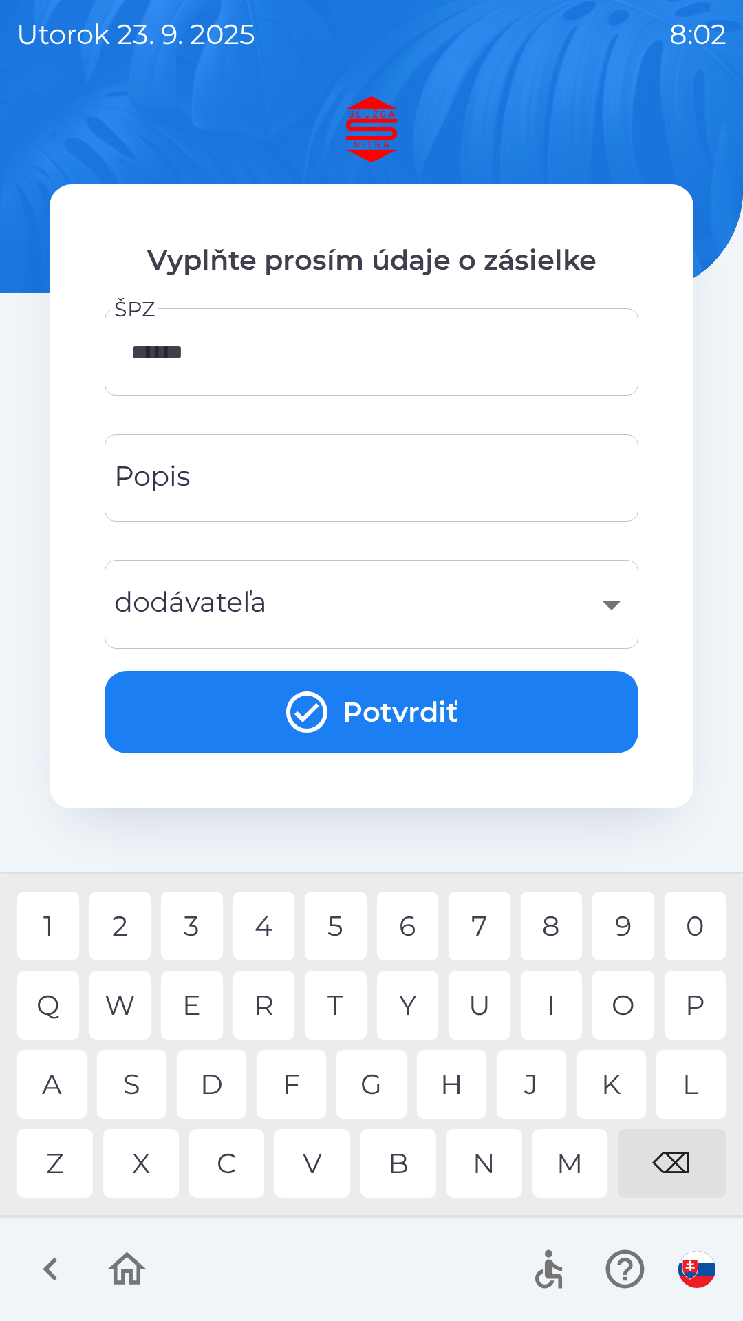
type input "*******"
click at [161, 475] on div "Popis Popis" at bounding box center [372, 477] width 534 height 87
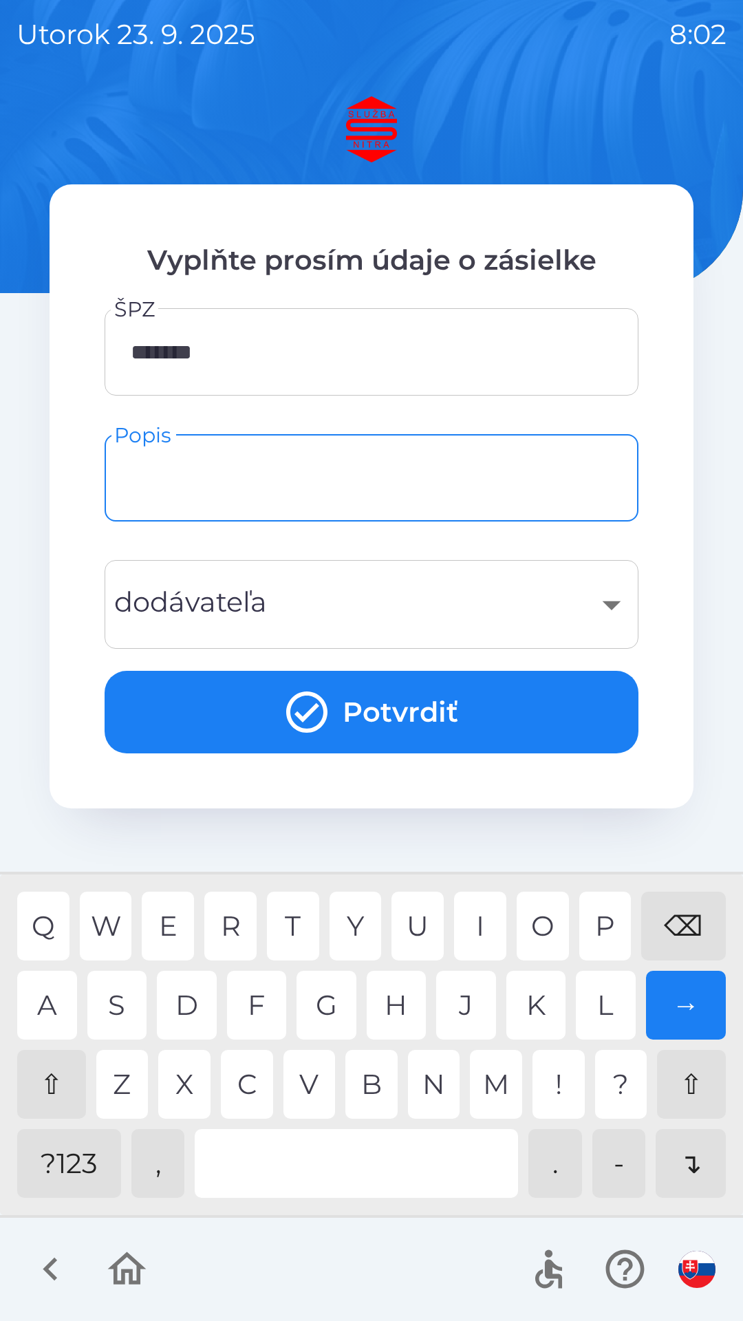
click at [52, 1073] on div "⇧" at bounding box center [51, 1084] width 69 height 69
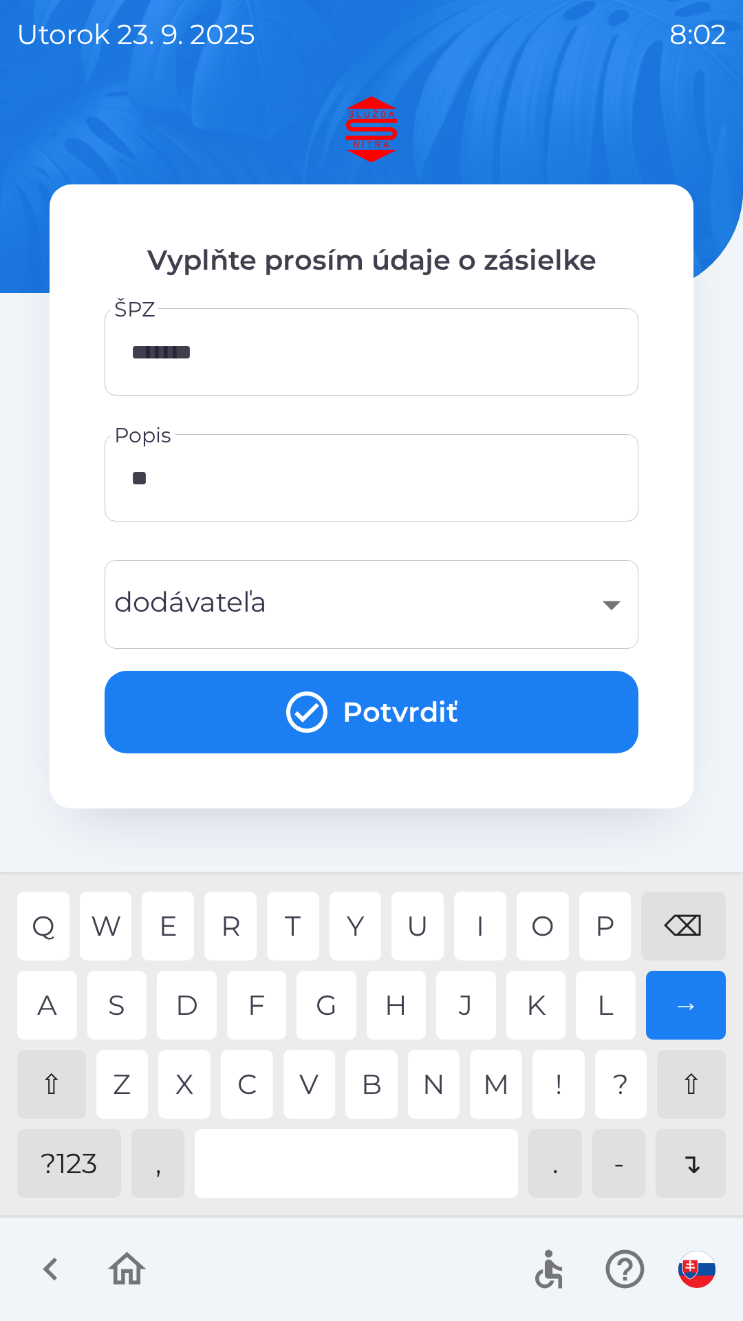
click at [188, 922] on div "E" at bounding box center [168, 926] width 52 height 69
click at [546, 1168] on div "." at bounding box center [555, 1163] width 54 height 69
click at [37, 1009] on div "A" at bounding box center [47, 1005] width 60 height 69
type input "*****"
click at [204, 1007] on div "D" at bounding box center [187, 1005] width 60 height 69
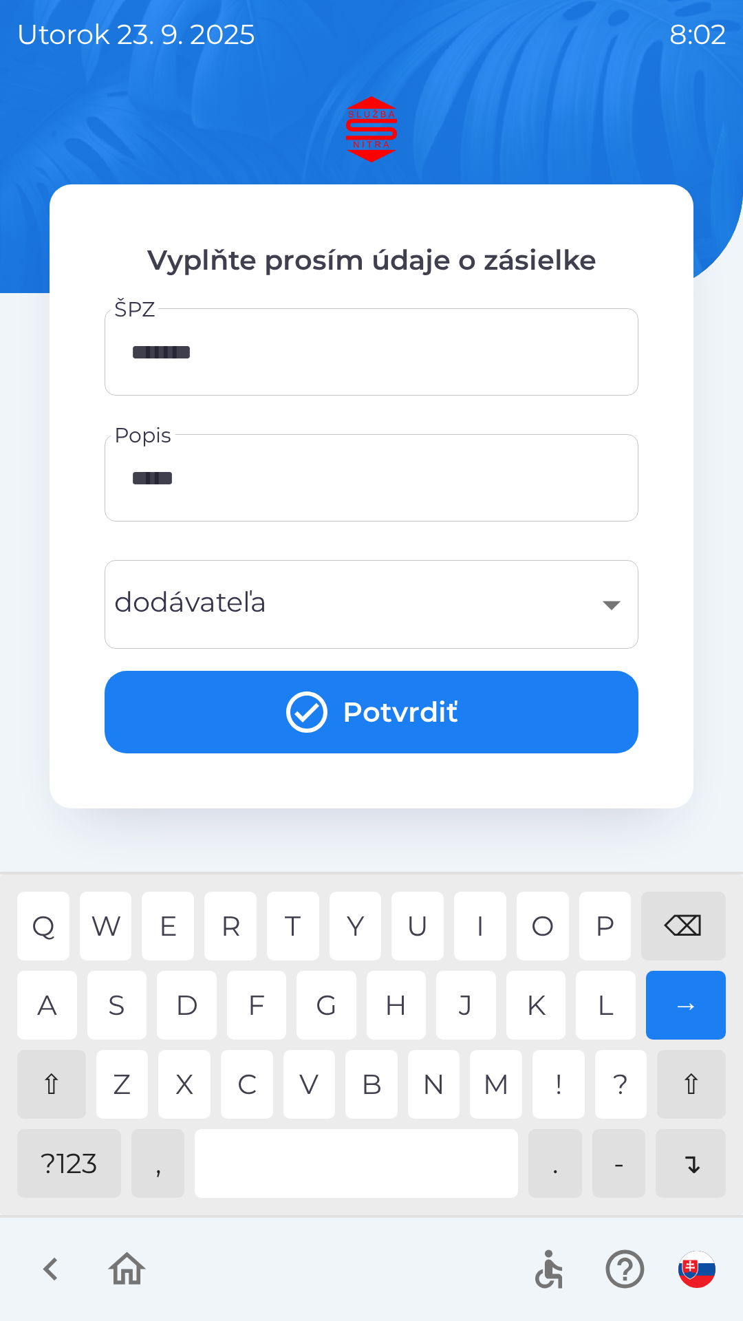
click at [173, 600] on div "​" at bounding box center [371, 605] width 501 height 56
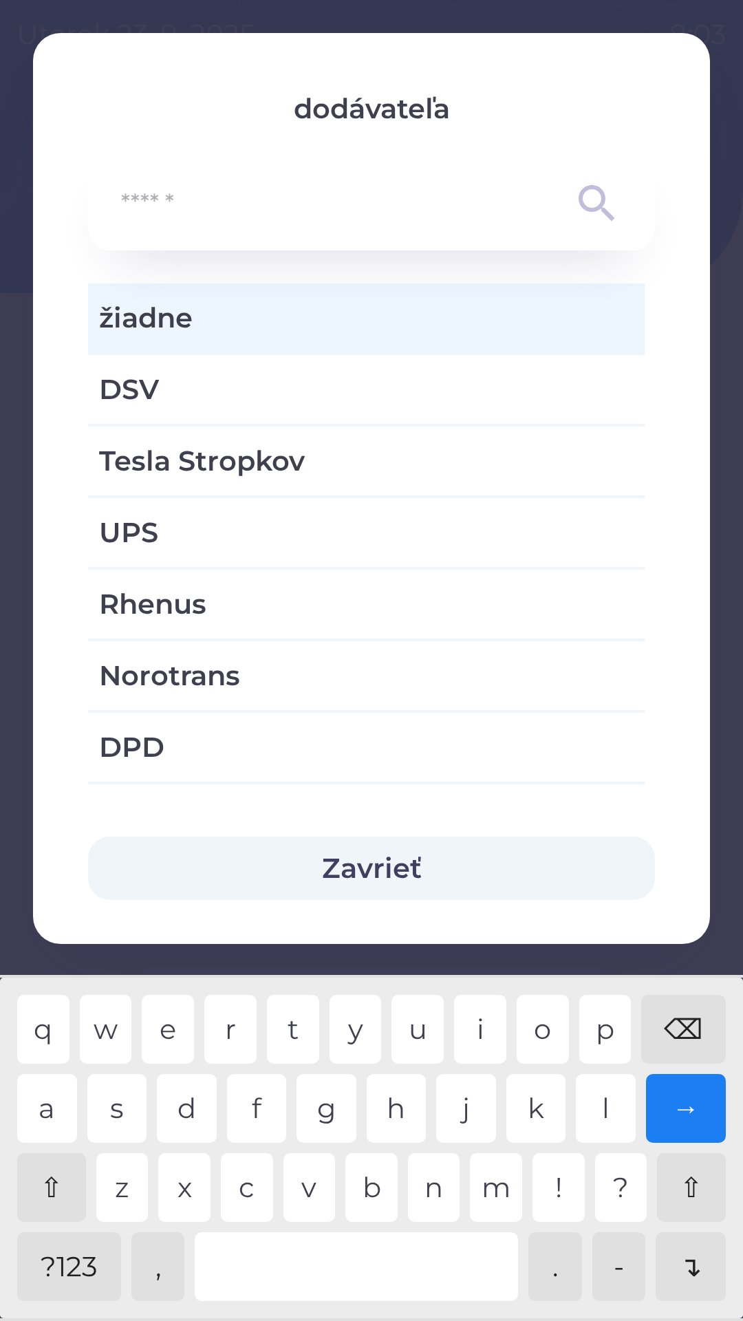
click at [160, 316] on span "žiadne" at bounding box center [366, 317] width 535 height 41
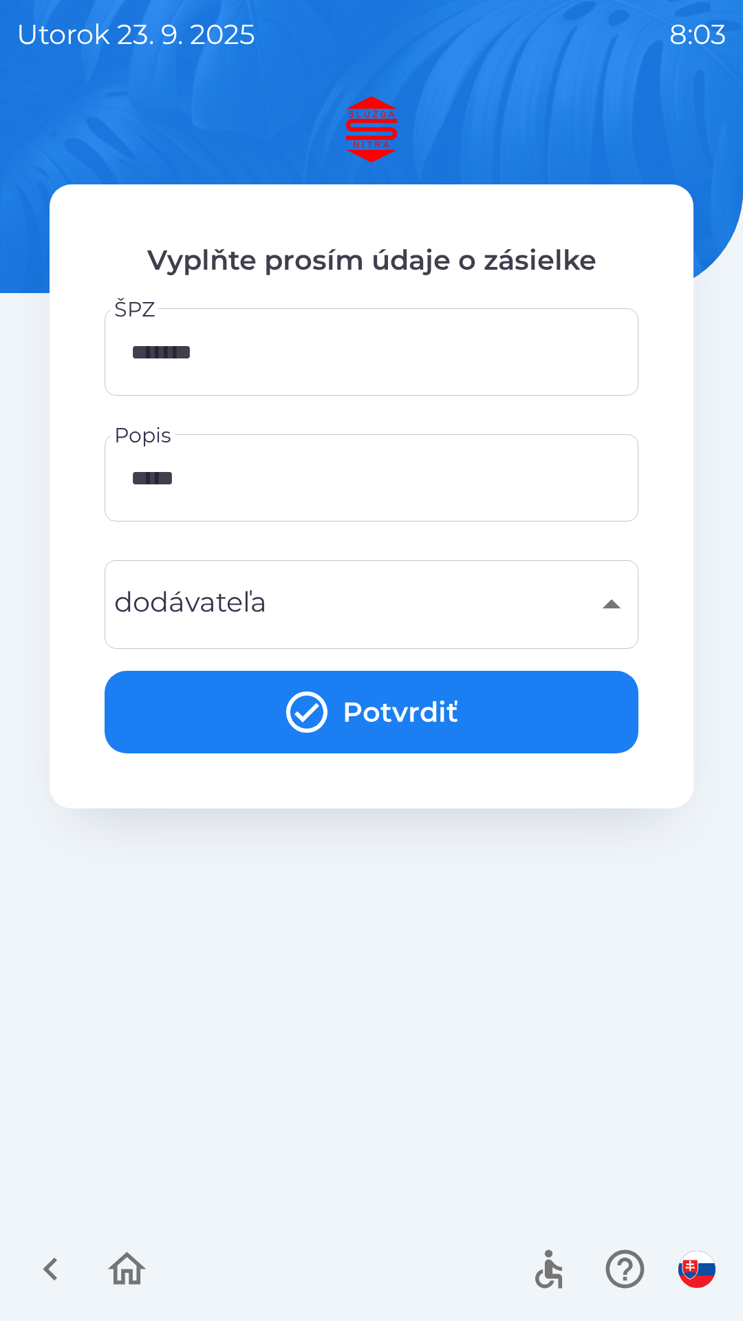
click at [199, 715] on button "Potvrdiť" at bounding box center [372, 712] width 534 height 83
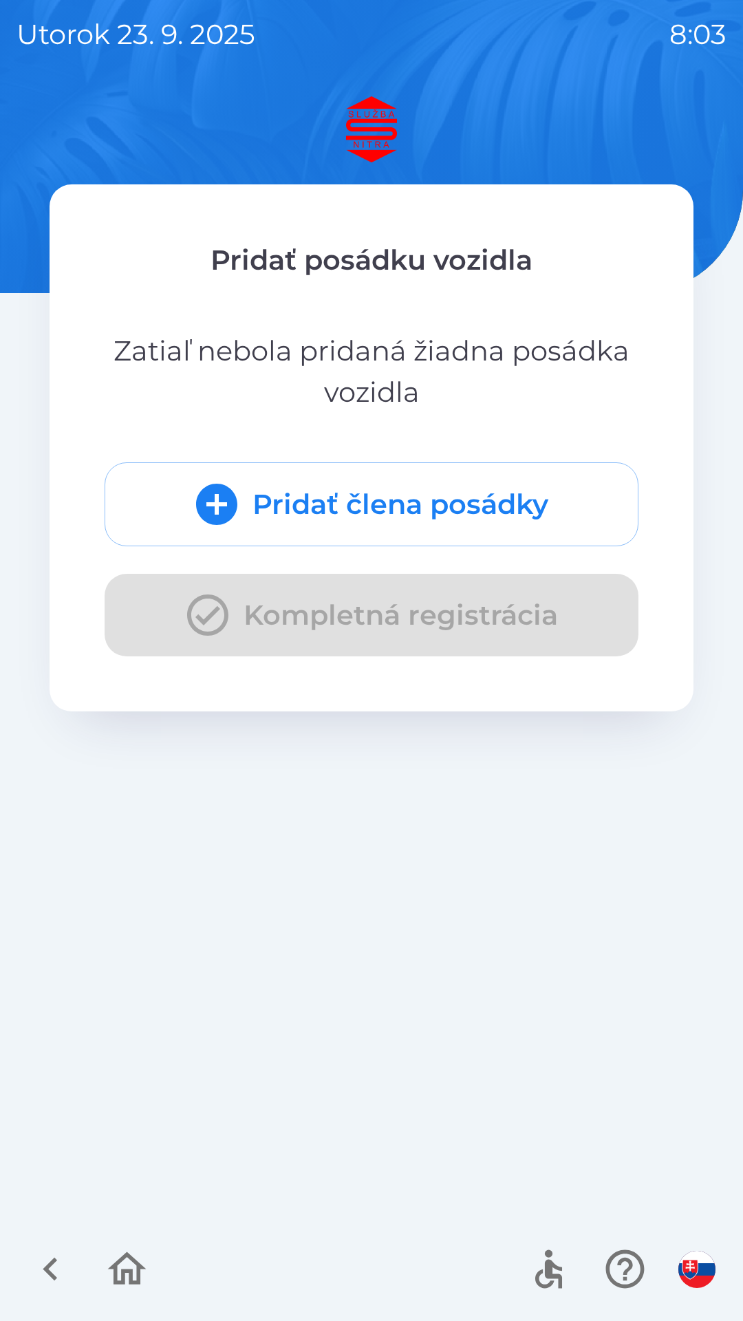
click at [250, 526] on button "Pridať člena posádky" at bounding box center [372, 504] width 534 height 84
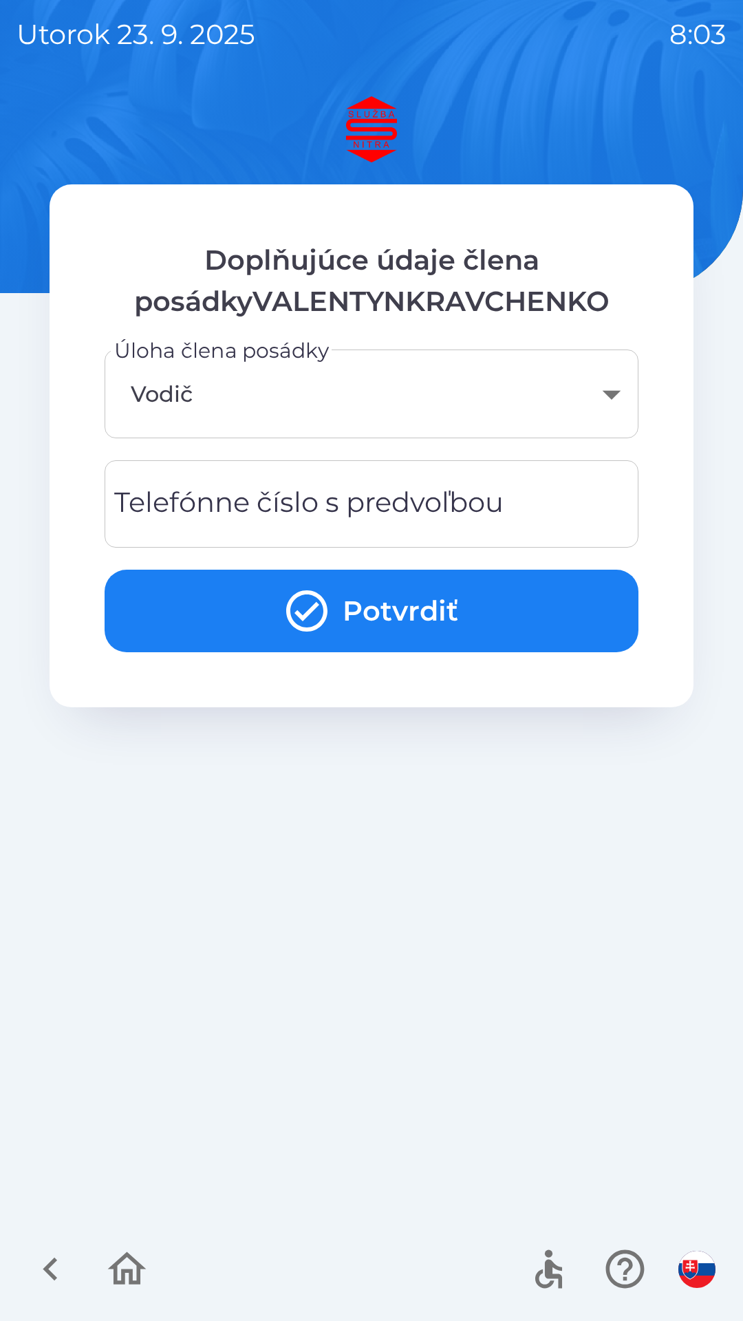
click at [240, 507] on div "Telefónne číslo s predvoľbou Telefónne číslo s predvoľbou" at bounding box center [372, 503] width 534 height 87
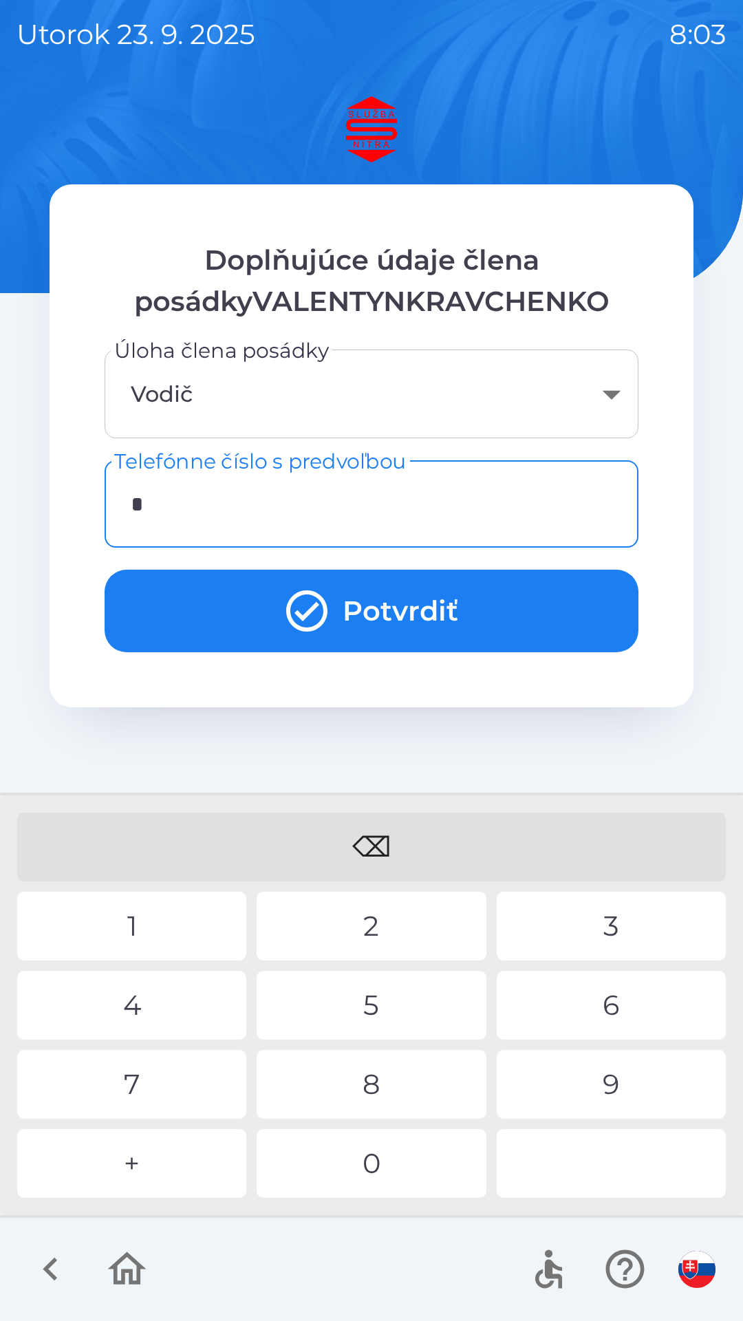
click at [147, 1168] on div "+" at bounding box center [131, 1163] width 229 height 69
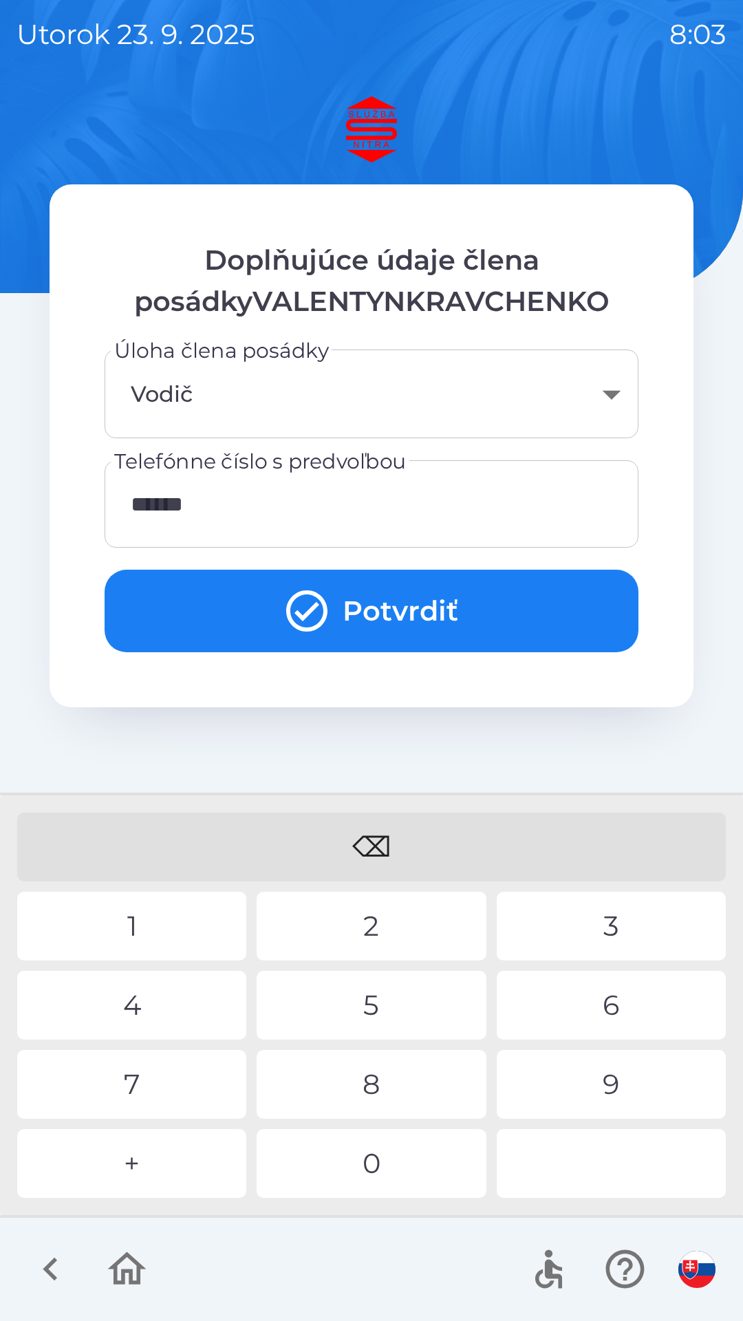
click at [589, 1104] on div "9" at bounding box center [611, 1084] width 229 height 69
click at [374, 831] on div "⌫" at bounding box center [371, 847] width 709 height 69
click at [369, 833] on div "⌫" at bounding box center [371, 847] width 709 height 69
click at [134, 919] on div "1" at bounding box center [131, 926] width 229 height 69
click at [349, 1162] on div "0" at bounding box center [371, 1163] width 229 height 69
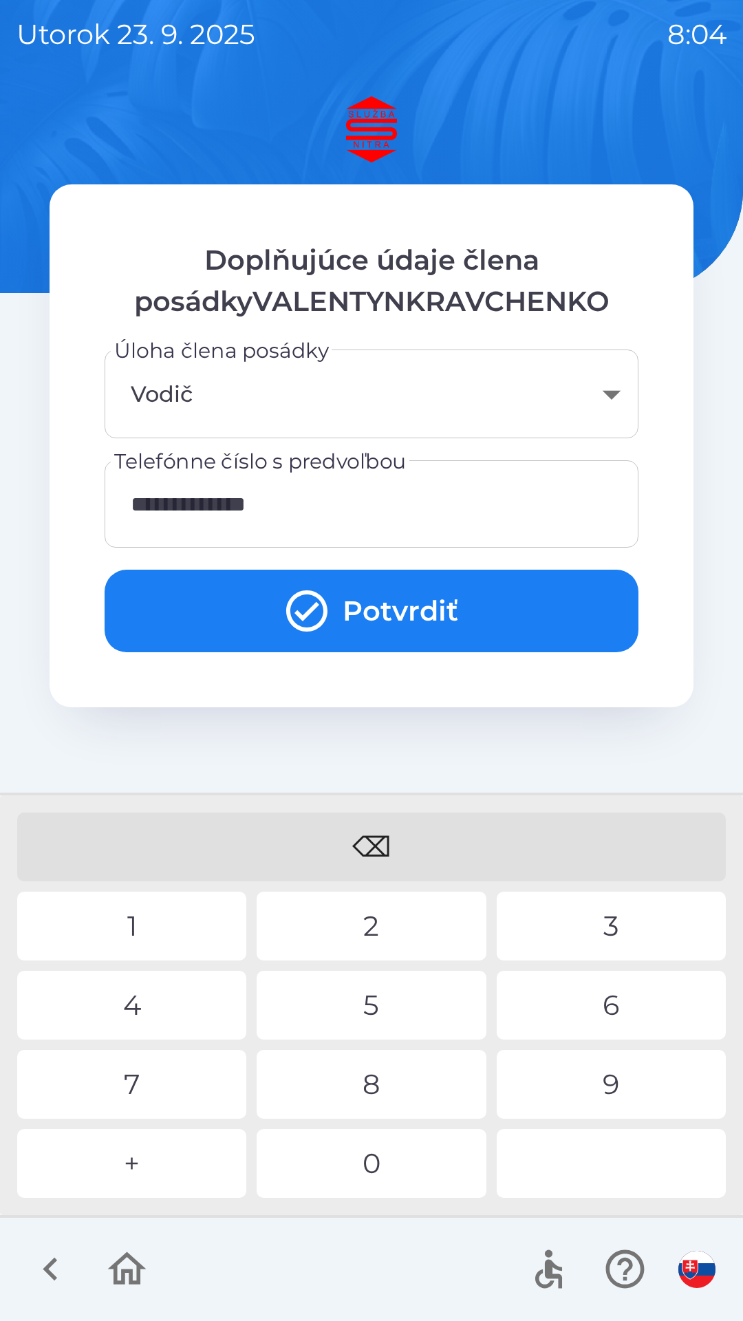
click at [328, 619] on icon "submit" at bounding box center [307, 611] width 50 height 50
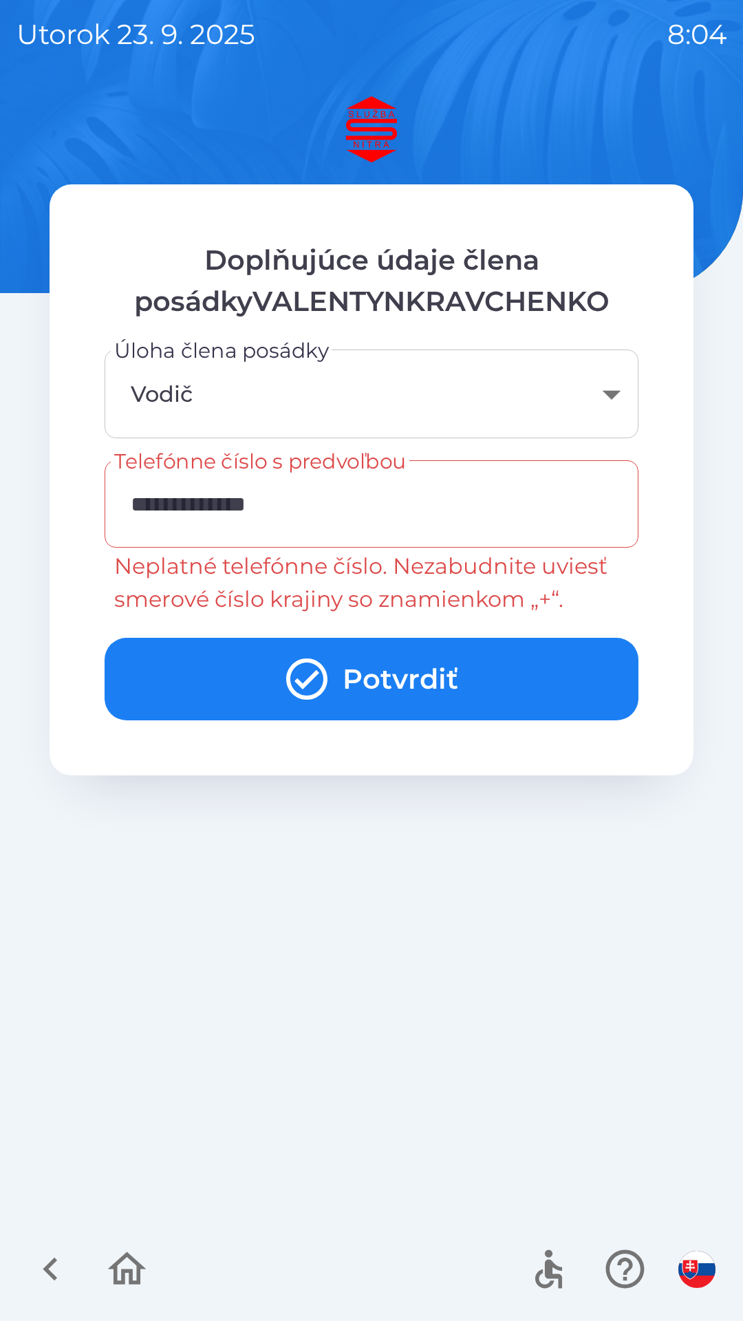
click at [193, 506] on input "**********" at bounding box center [371, 504] width 501 height 54
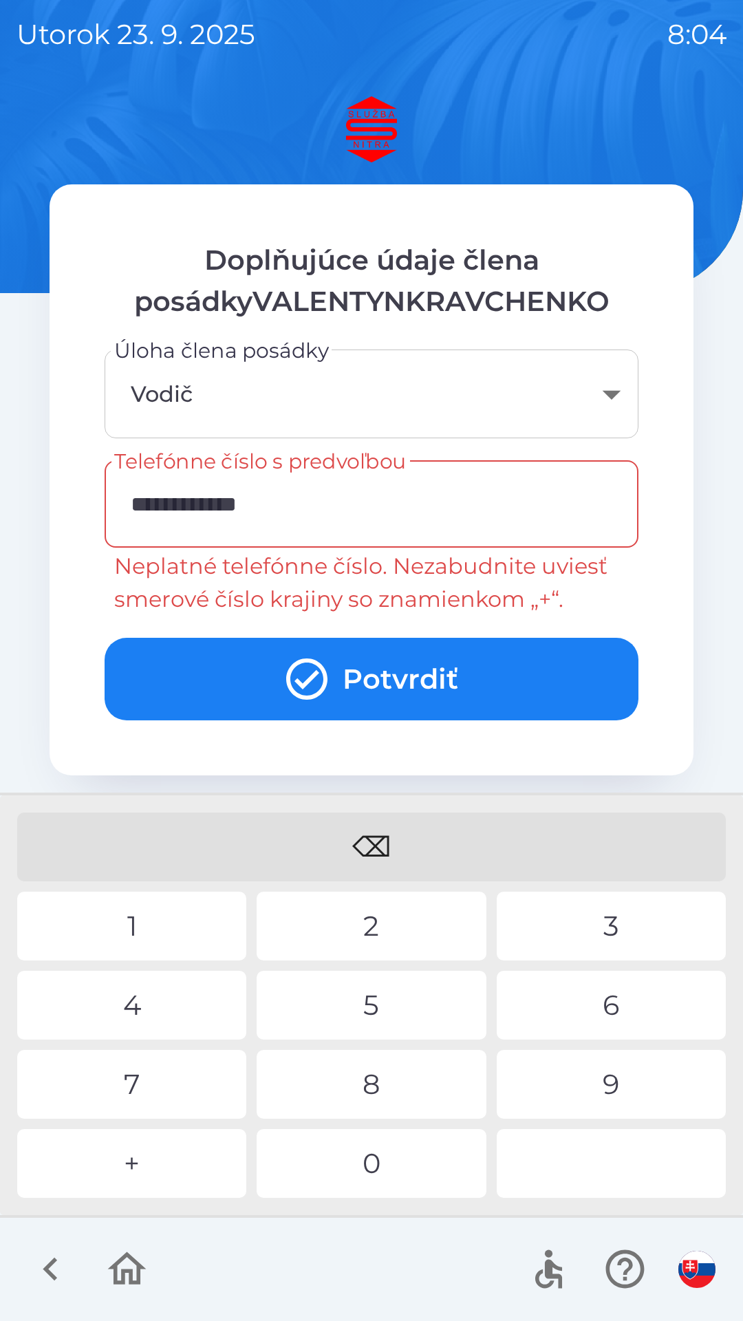
click at [344, 840] on div "⌫" at bounding box center [371, 847] width 709 height 69
click at [329, 836] on div "⌫" at bounding box center [371, 847] width 709 height 69
click at [175, 1084] on div "7" at bounding box center [131, 1084] width 229 height 69
click at [173, 1082] on div "7" at bounding box center [131, 1084] width 229 height 69
click at [373, 908] on div "2" at bounding box center [371, 926] width 229 height 69
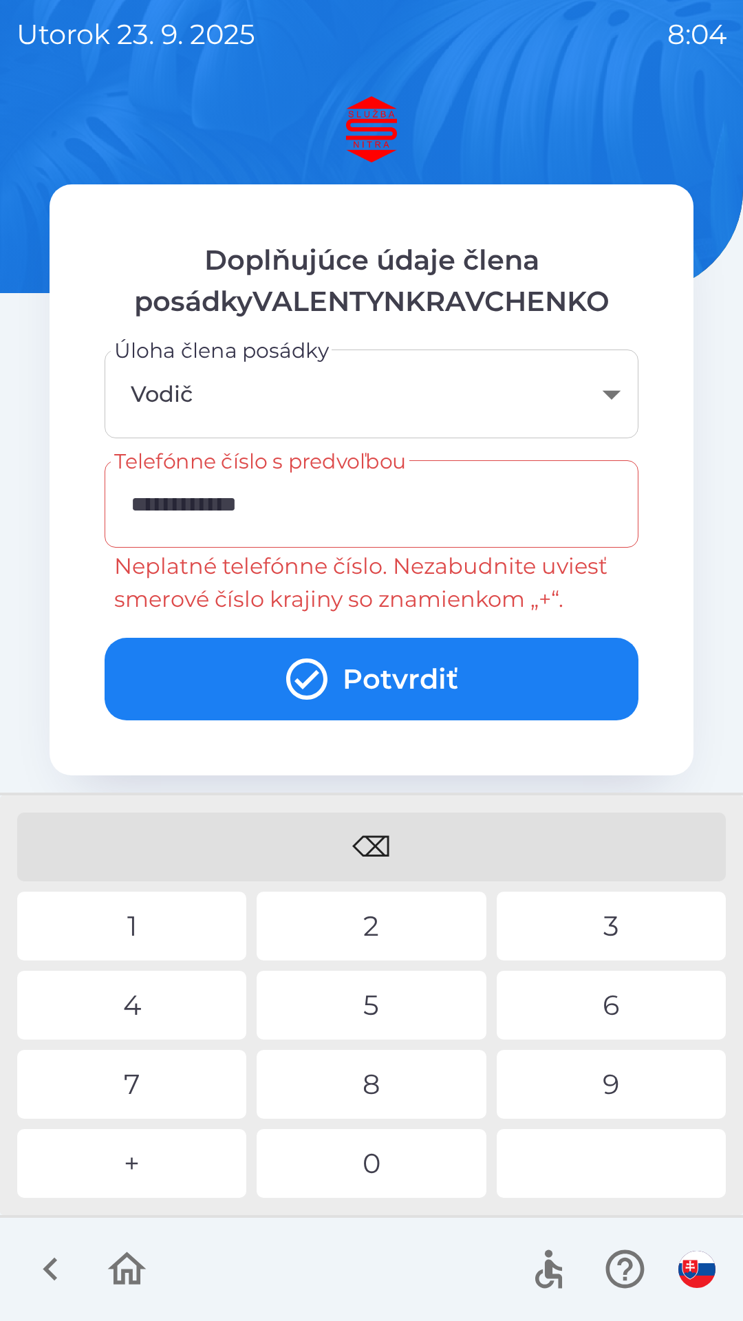
type input "**********"
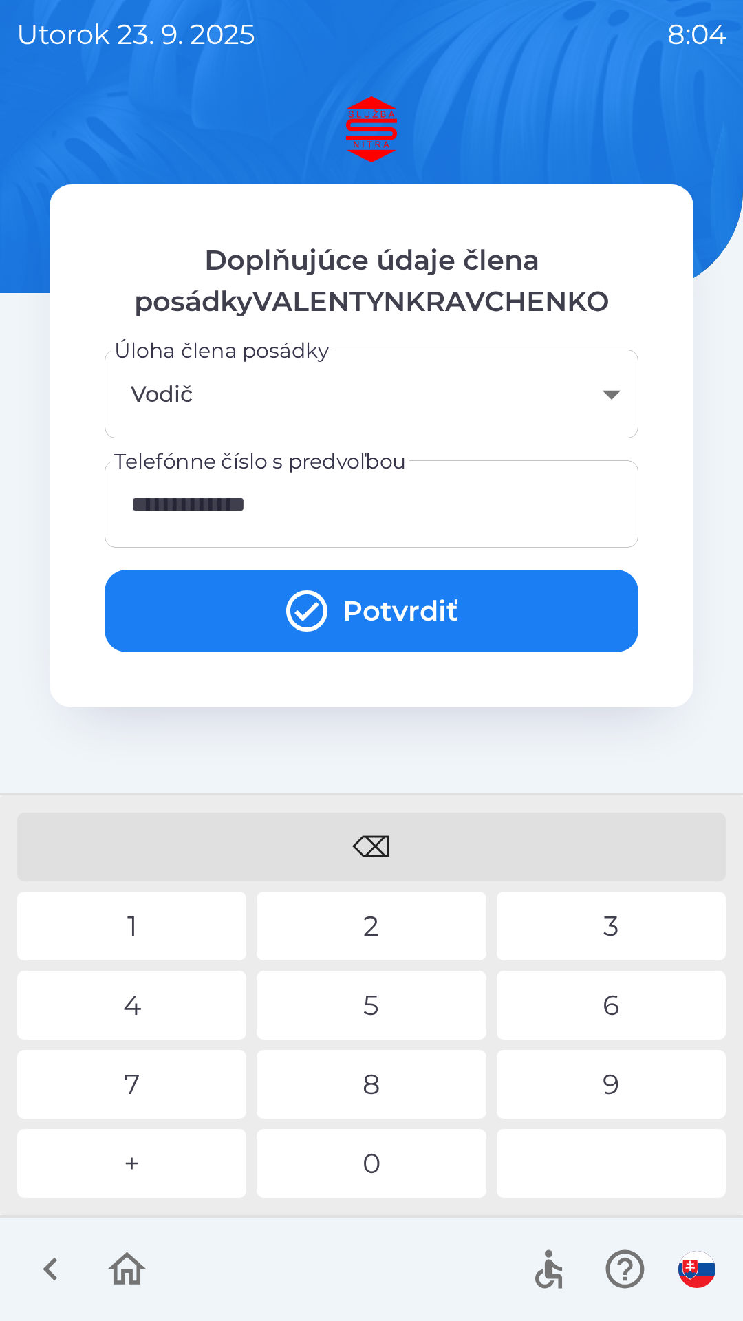
click at [290, 613] on icon "submit" at bounding box center [306, 610] width 41 height 41
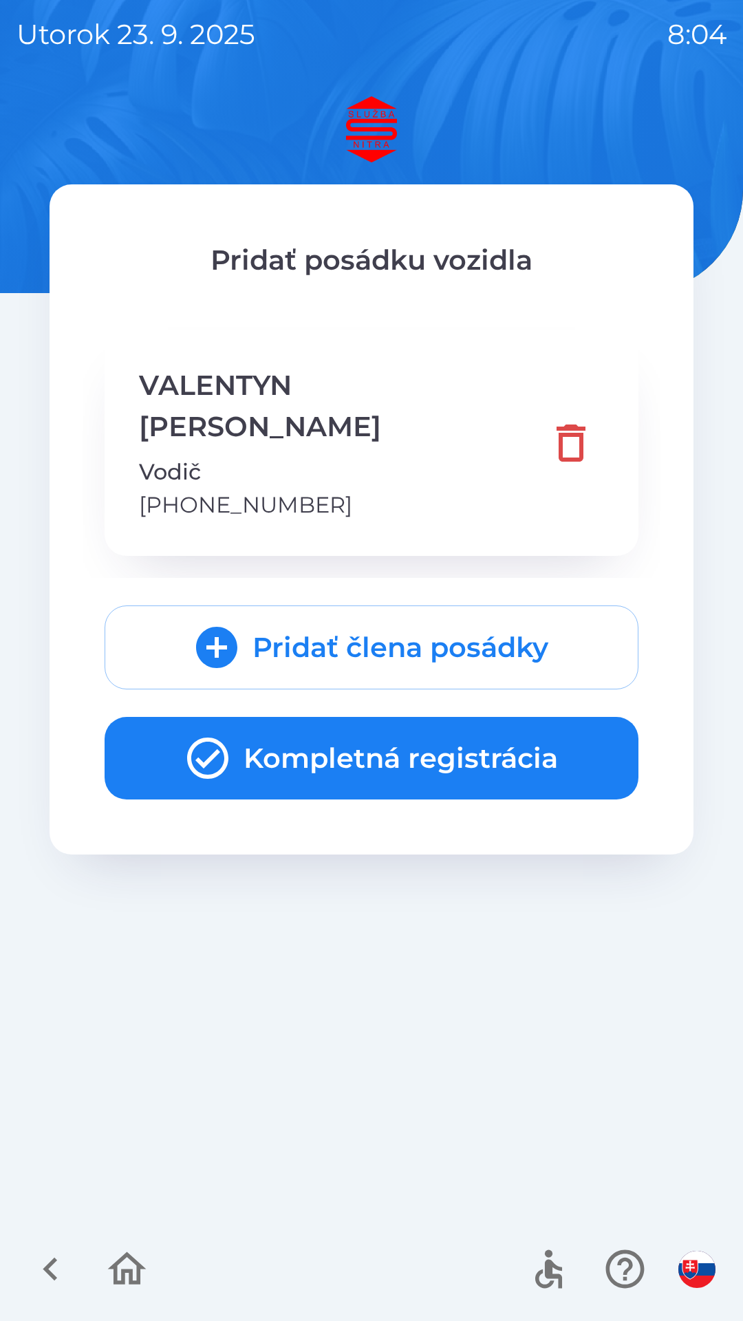
click at [323, 717] on button "Kompletná registrácia" at bounding box center [372, 758] width 534 height 83
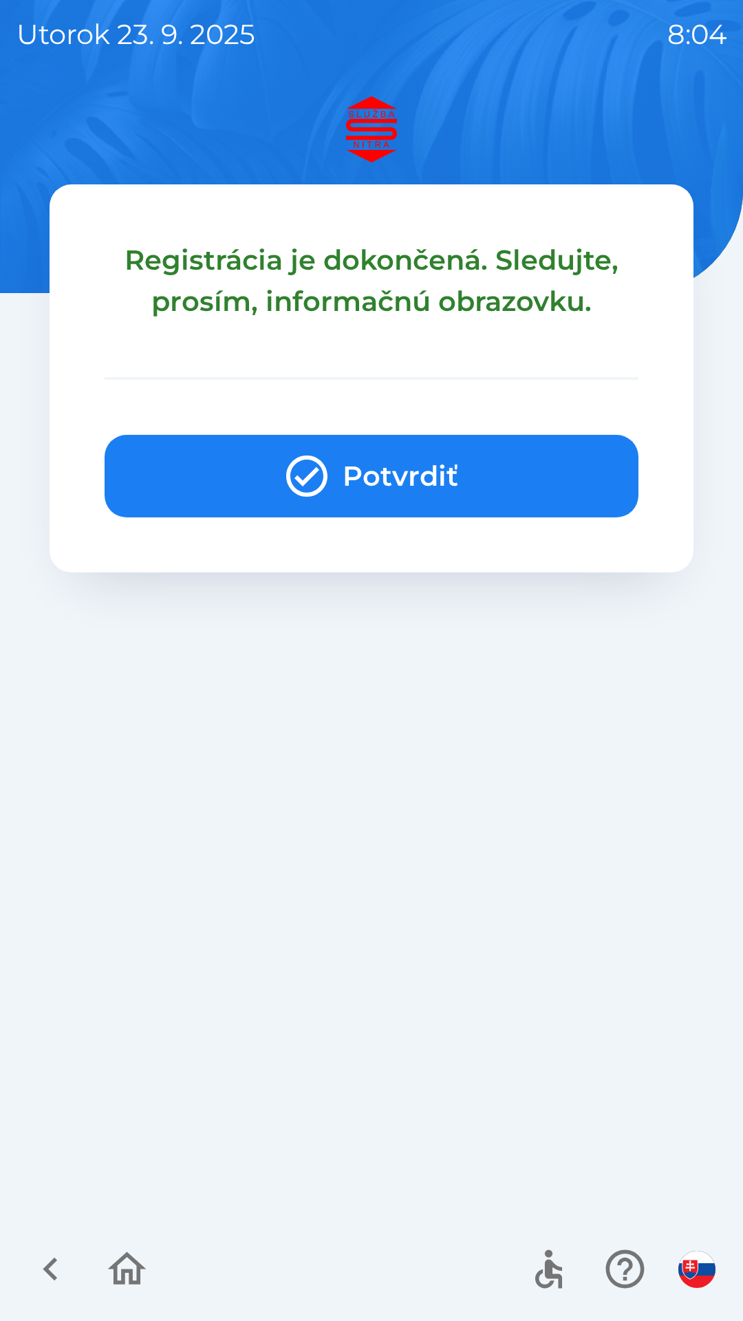
click at [322, 473] on icon "button" at bounding box center [307, 476] width 50 height 50
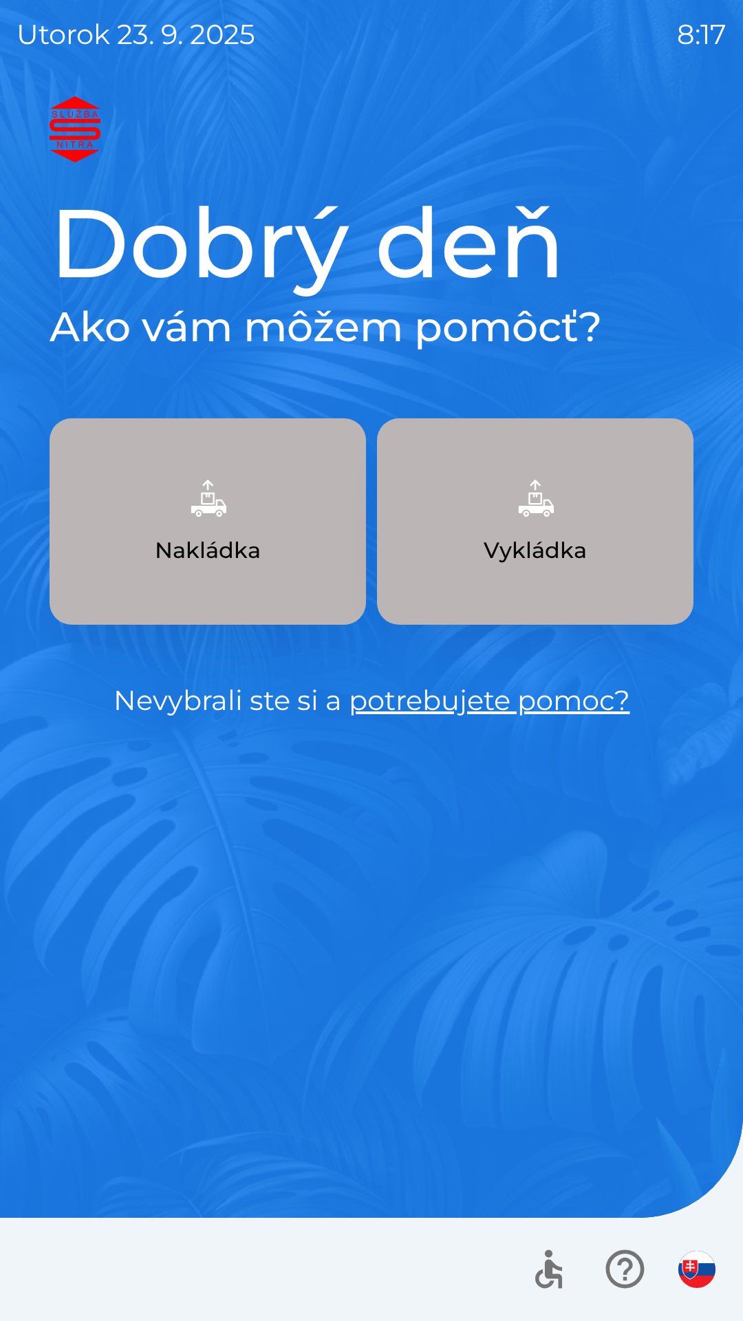
click at [547, 519] on img "button" at bounding box center [535, 498] width 61 height 61
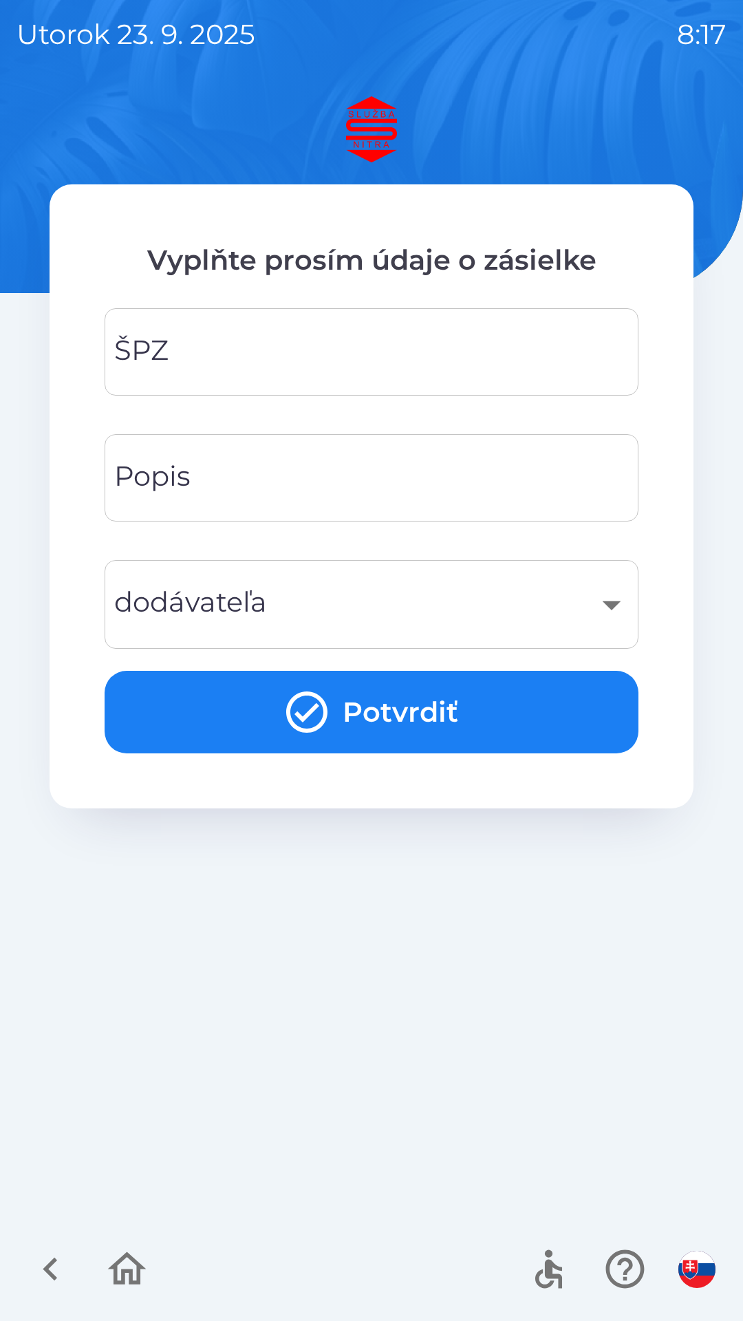
click at [323, 367] on input "ŠPZ" at bounding box center [371, 352] width 501 height 54
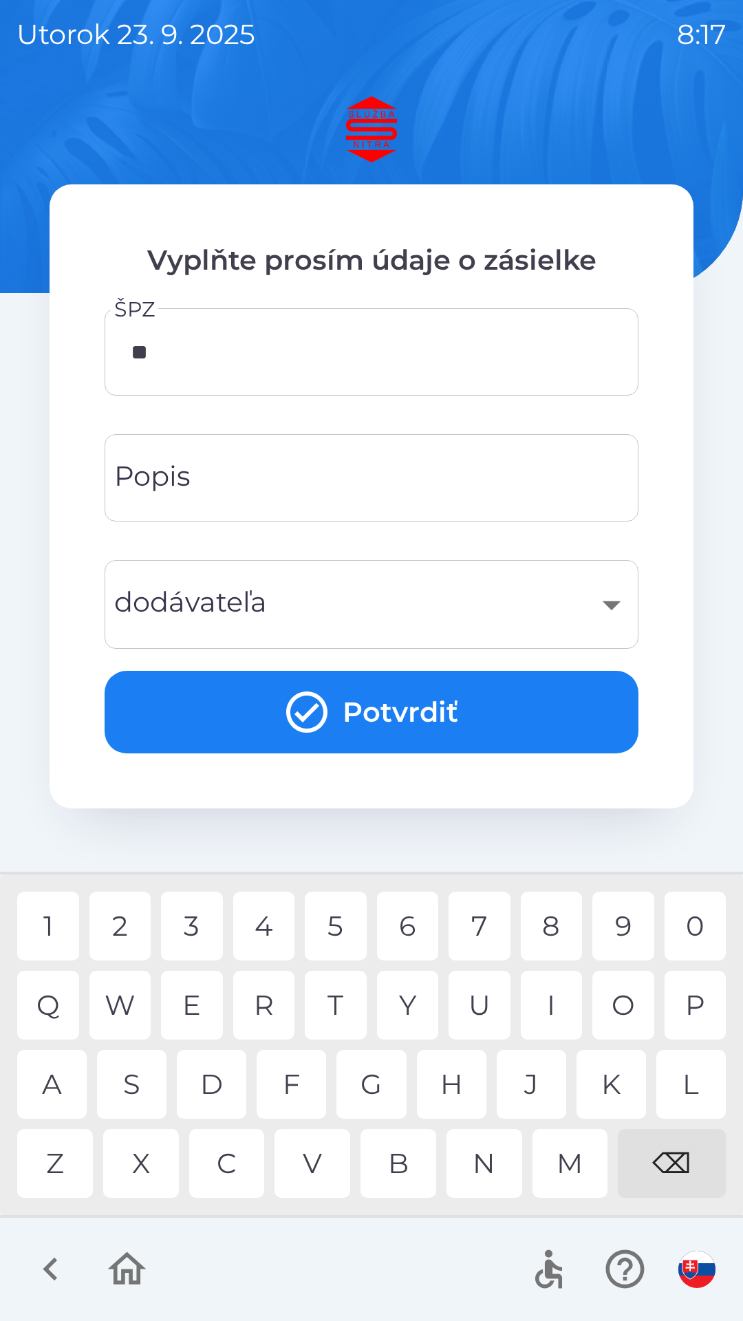
click at [233, 1153] on div "C" at bounding box center [227, 1163] width 76 height 69
click at [480, 917] on div "7" at bounding box center [480, 926] width 62 height 69
click at [402, 912] on div "6" at bounding box center [408, 926] width 62 height 69
click at [617, 910] on div "9" at bounding box center [623, 926] width 62 height 69
click at [215, 1074] on div "D" at bounding box center [211, 1084] width 69 height 69
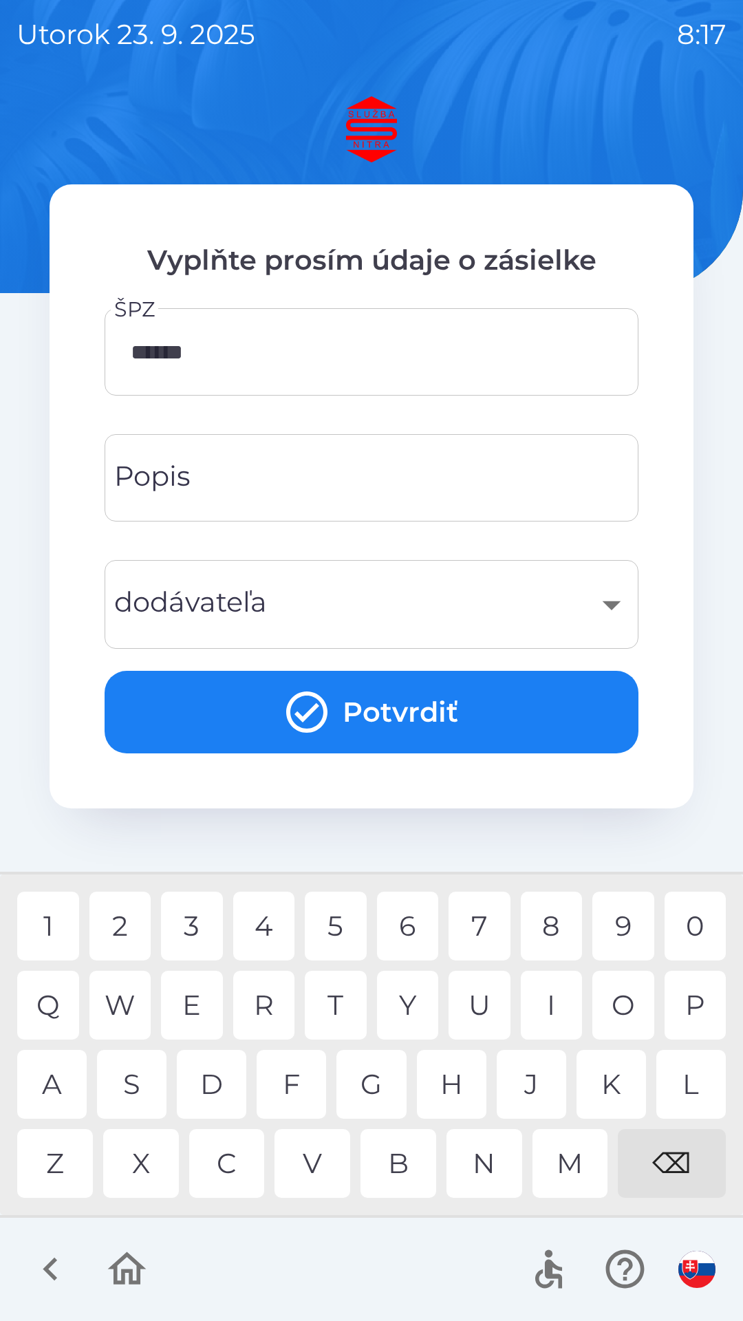
type input "*******"
click at [406, 1159] on div "B" at bounding box center [399, 1163] width 76 height 69
click at [612, 606] on div "​" at bounding box center [371, 605] width 501 height 56
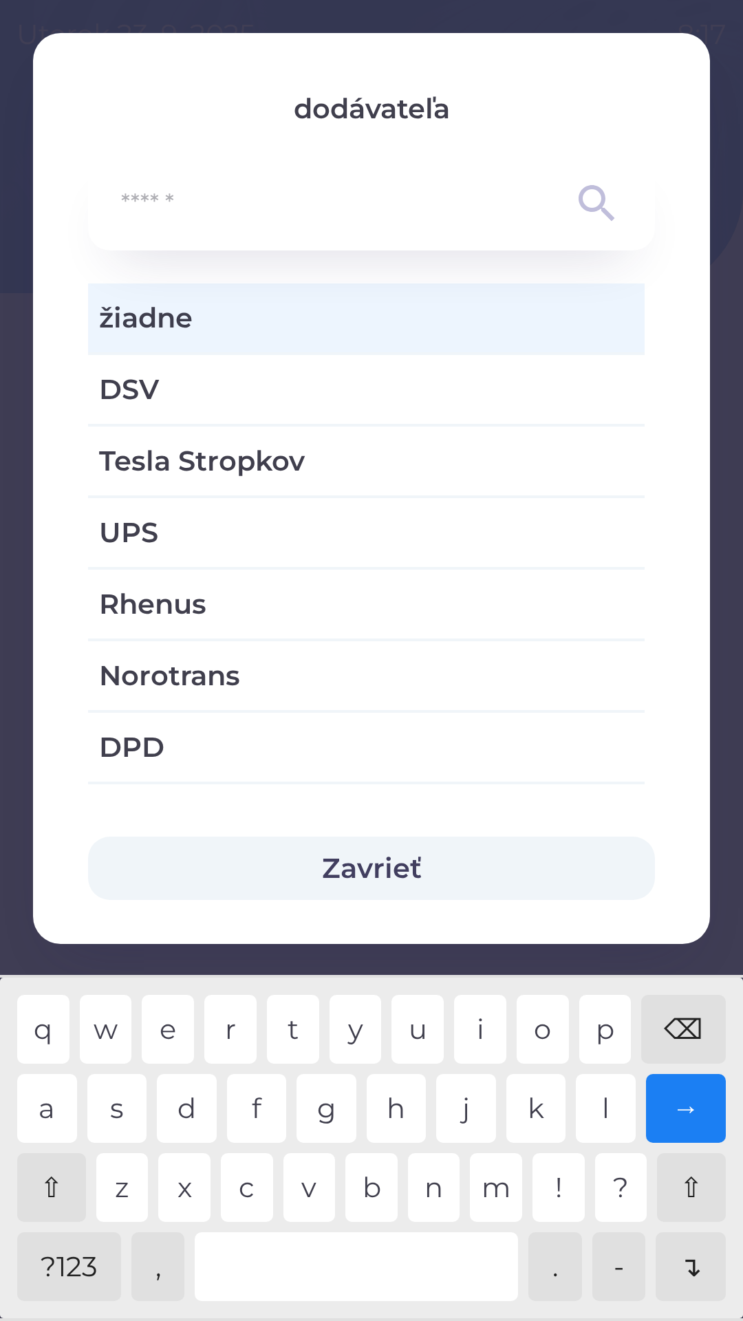
click at [425, 597] on span "Rhenus" at bounding box center [366, 603] width 535 height 41
type input "***"
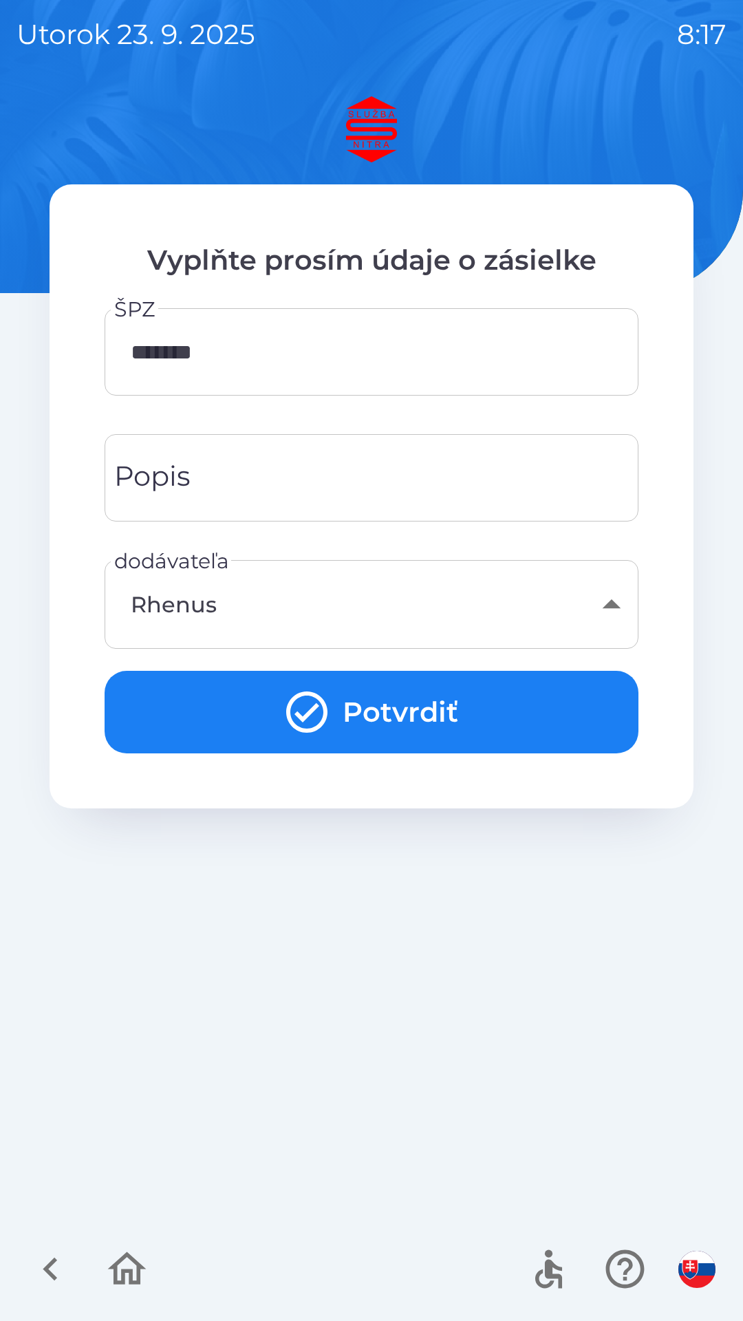
click at [422, 697] on button "Potvrdiť" at bounding box center [372, 712] width 534 height 83
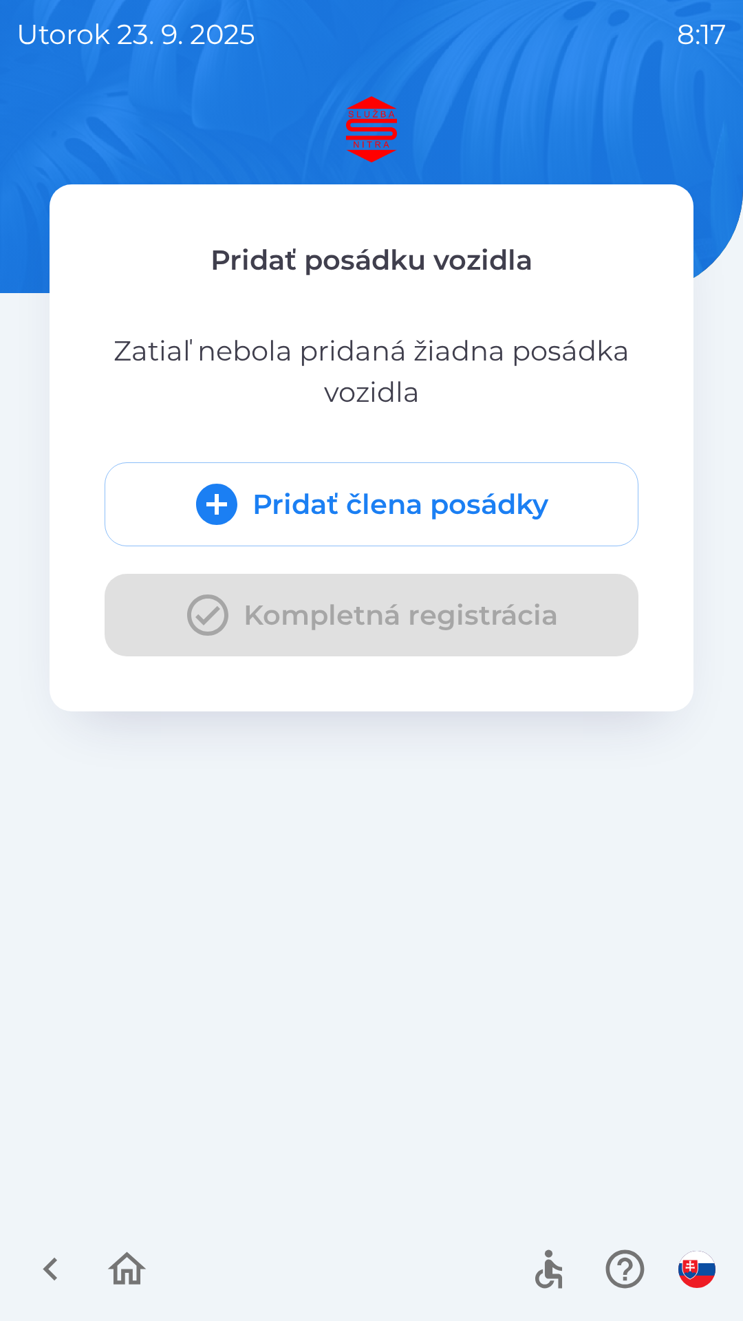
click at [458, 496] on button "Pridať člena posádky" at bounding box center [372, 504] width 534 height 84
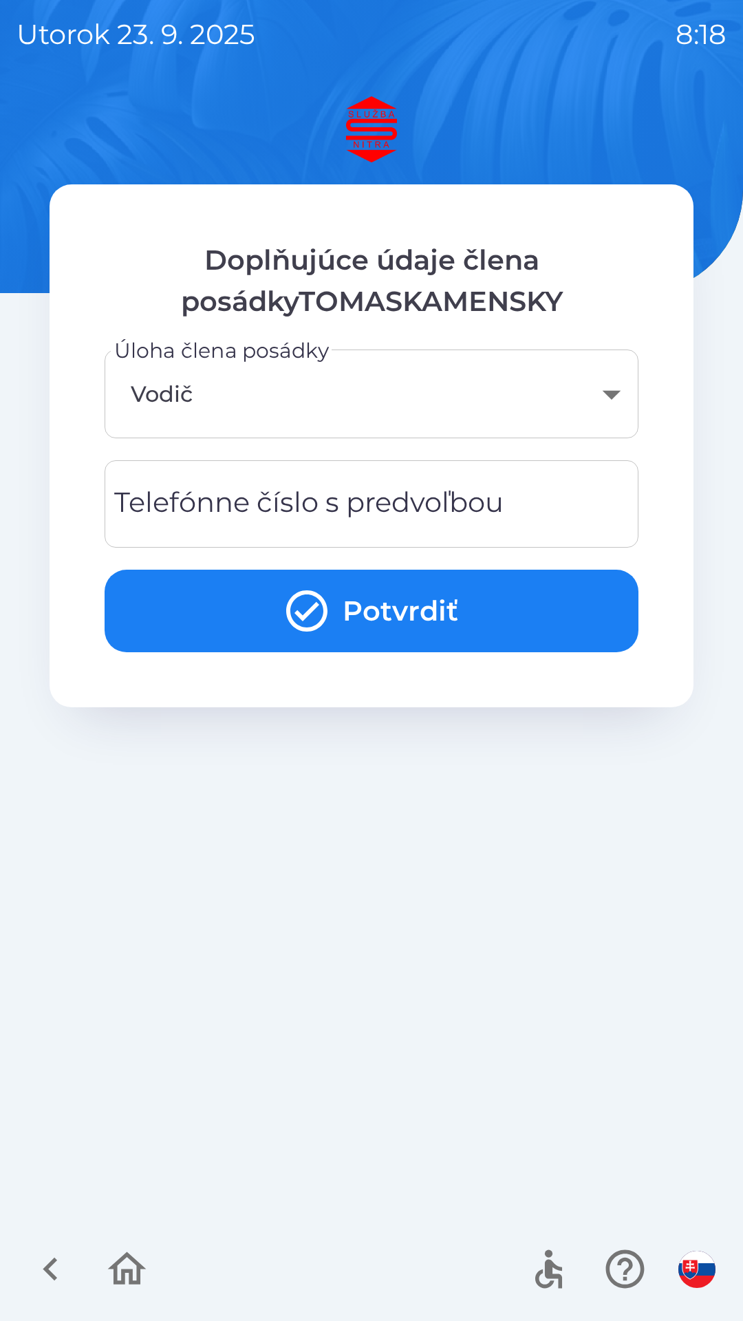
click at [351, 489] on div "Telefónne číslo s predvoľbou Telefónne číslo s predvoľbou" at bounding box center [372, 503] width 534 height 87
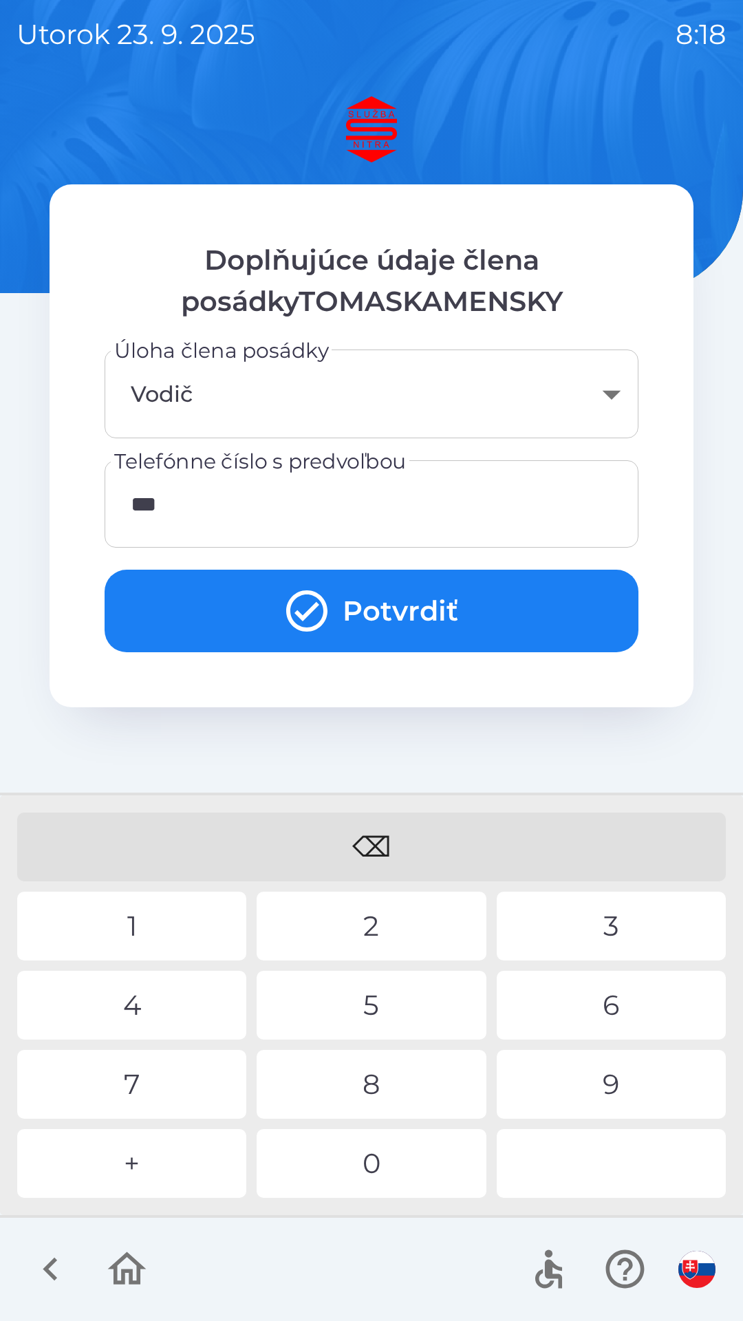
click at [371, 932] on div "2" at bounding box center [371, 926] width 229 height 69
click at [198, 919] on div "1" at bounding box center [131, 926] width 229 height 69
click at [625, 1070] on div "9" at bounding box center [611, 1084] width 229 height 69
click at [408, 1153] on div "0" at bounding box center [371, 1163] width 229 height 69
click at [382, 916] on div "2" at bounding box center [371, 926] width 229 height 69
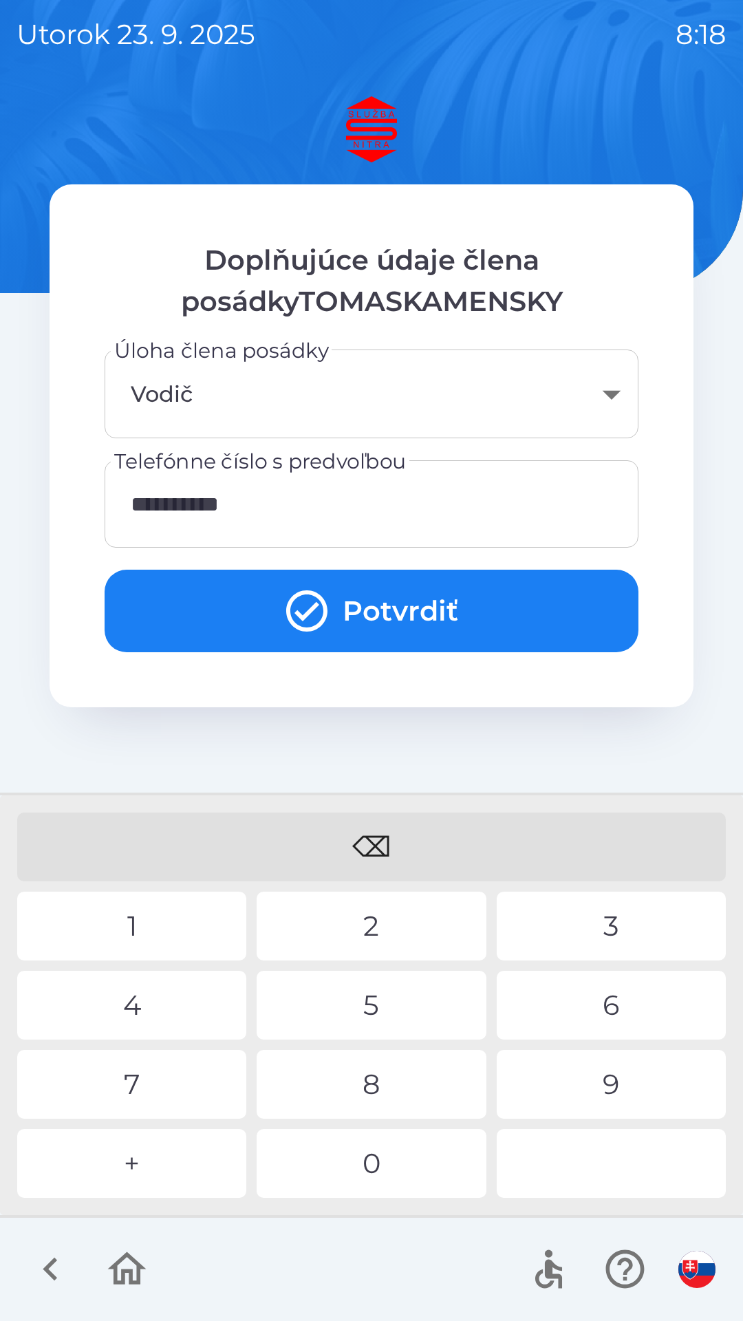
click at [409, 1084] on div "8" at bounding box center [371, 1084] width 229 height 69
type input "**********"
click at [603, 927] on div "3" at bounding box center [611, 926] width 229 height 69
click at [440, 601] on button "Potvrdiť" at bounding box center [372, 611] width 534 height 83
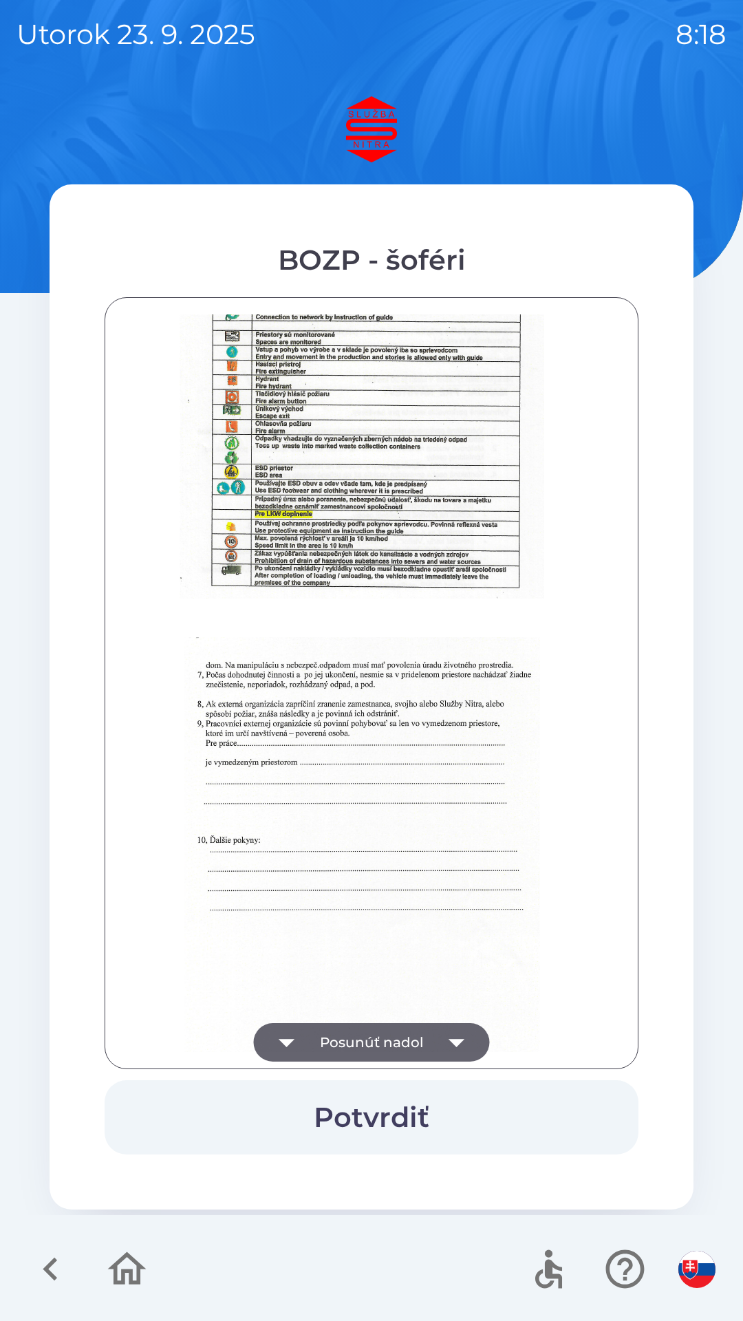
scroll to position [1542, 0]
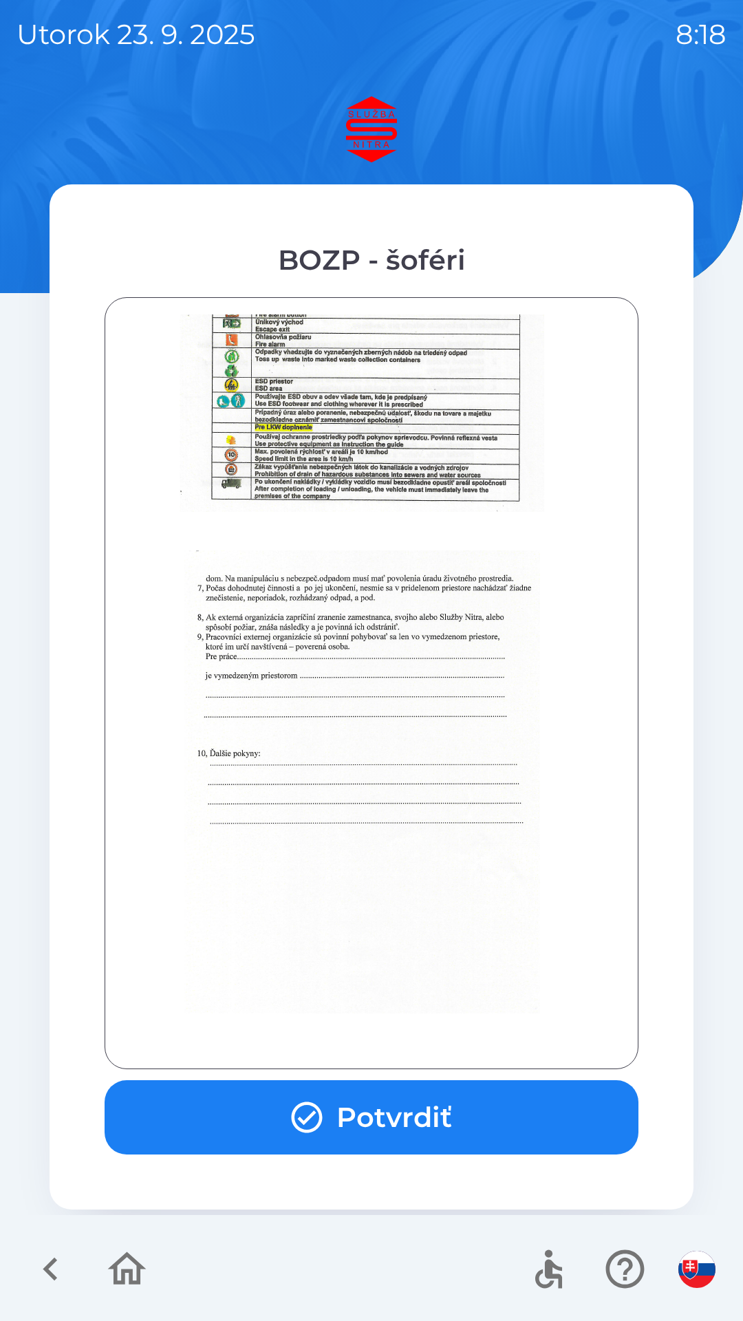
click at [453, 1106] on button "Potvrdiť" at bounding box center [372, 1117] width 534 height 74
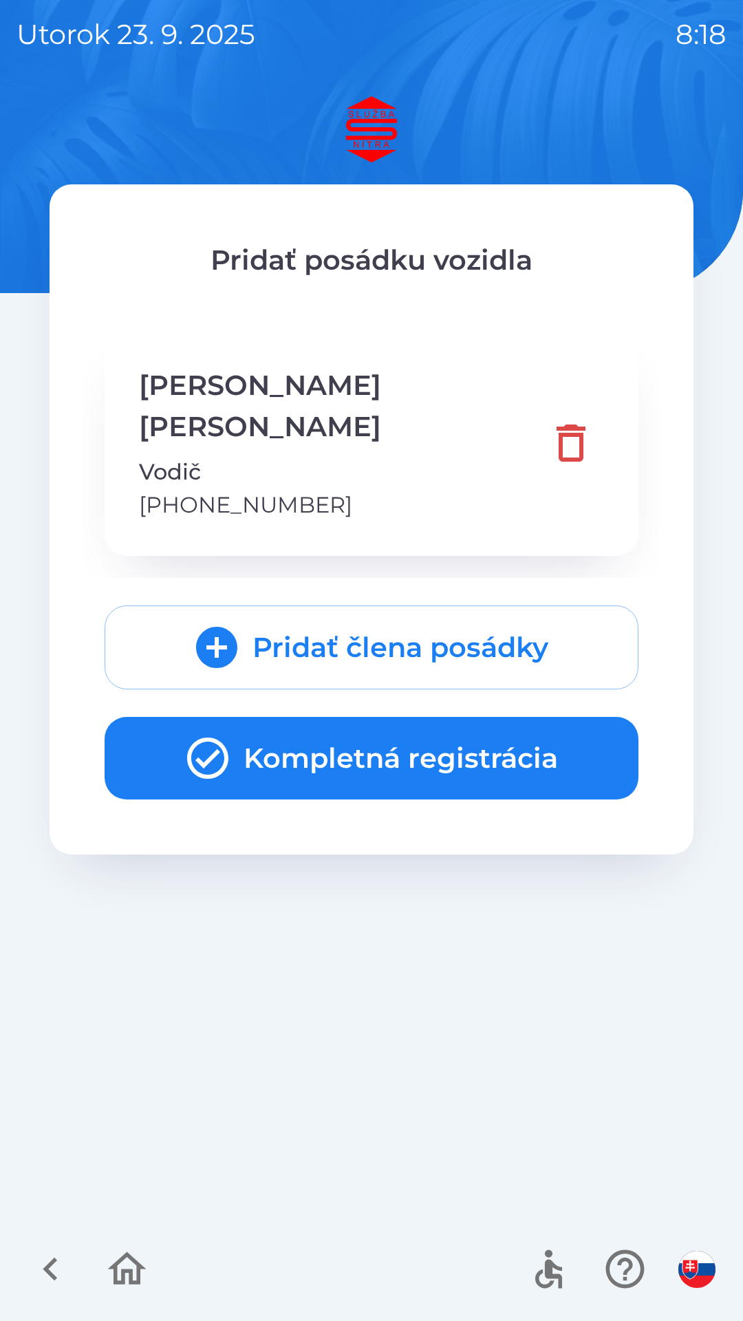
click at [470, 718] on button "Kompletná registrácia" at bounding box center [372, 758] width 534 height 83
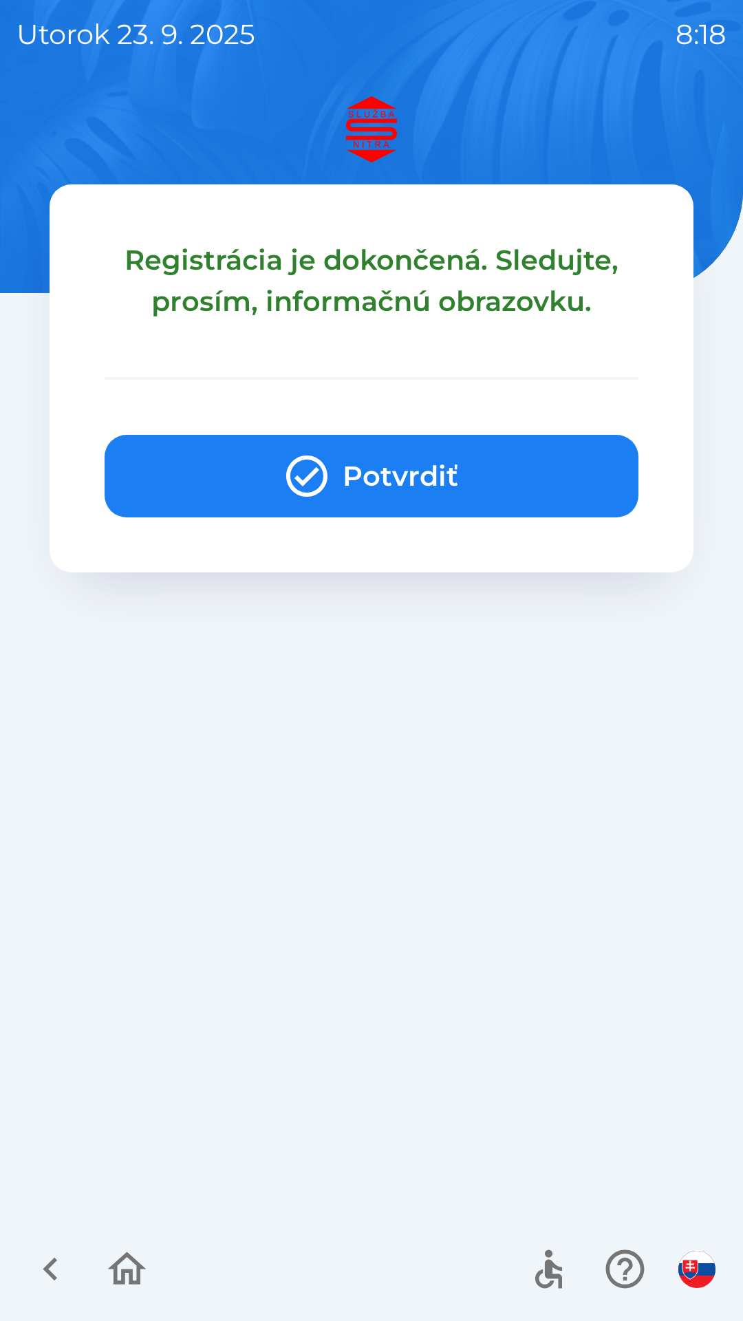
click at [460, 482] on button "Potvrdiť" at bounding box center [372, 476] width 534 height 83
